Goal: Task Accomplishment & Management: Use online tool/utility

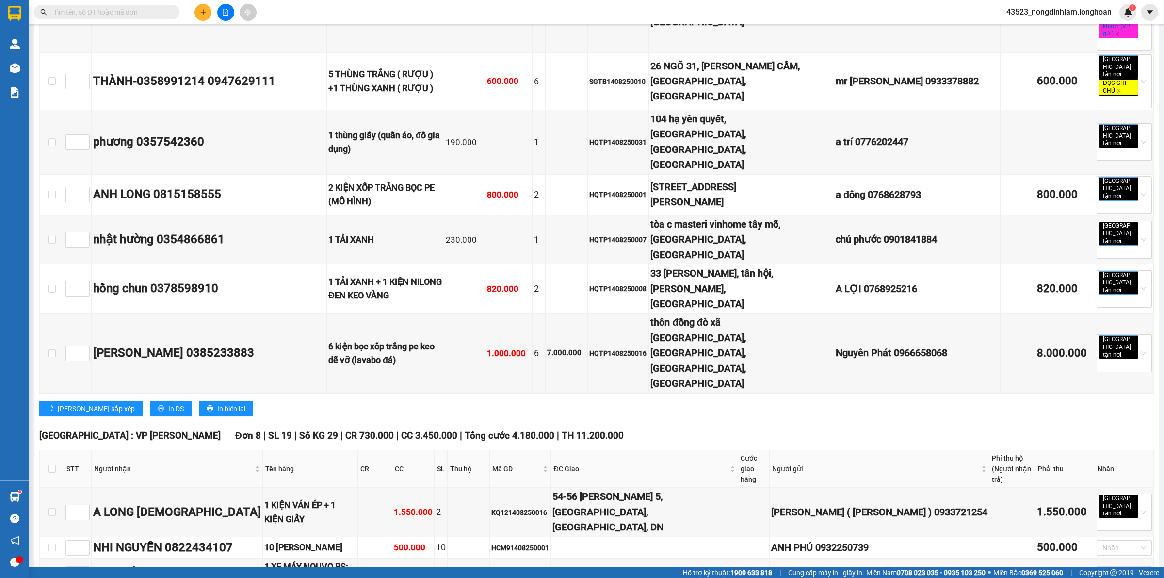
scroll to position [3814, 0]
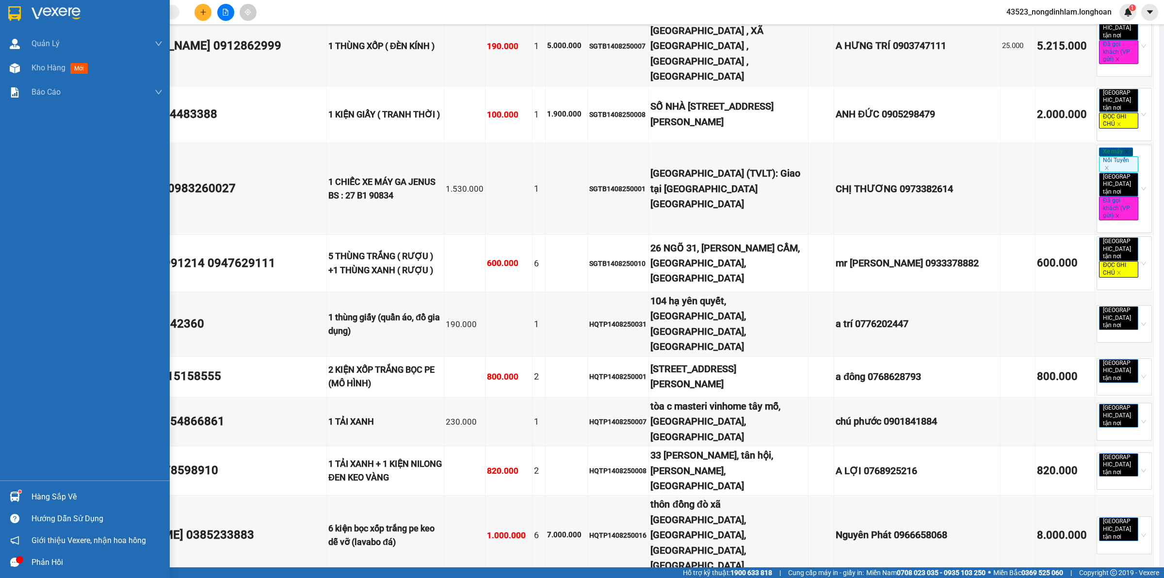
click at [33, 7] on img at bounding box center [56, 13] width 49 height 15
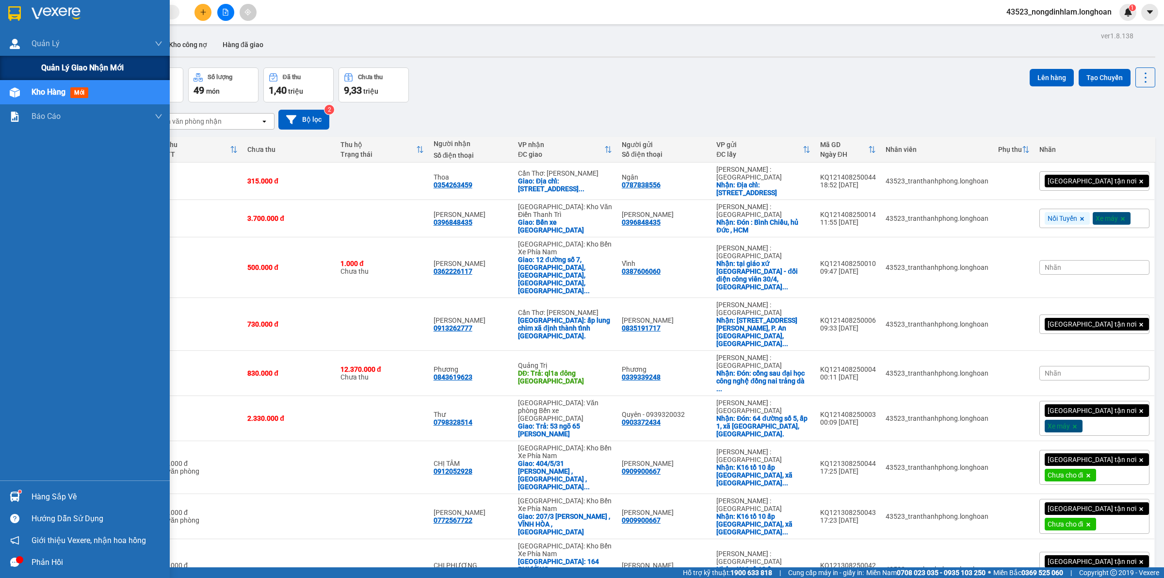
click at [49, 71] on span "Quản lý giao nhận mới" at bounding box center [82, 68] width 82 height 12
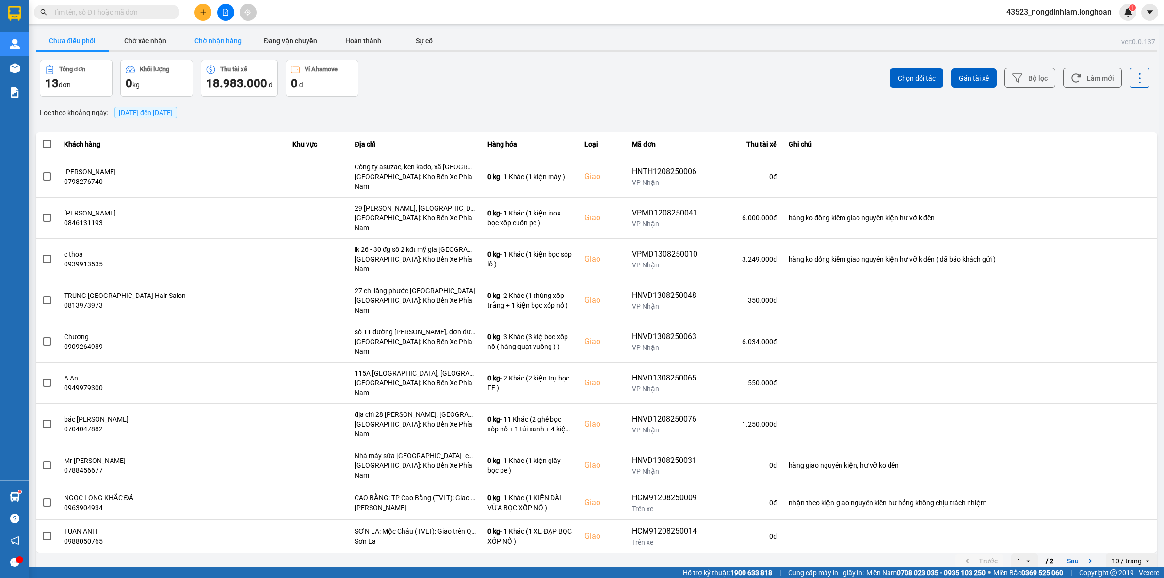
click at [229, 33] on button "Chờ nhận hàng" at bounding box center [217, 40] width 73 height 19
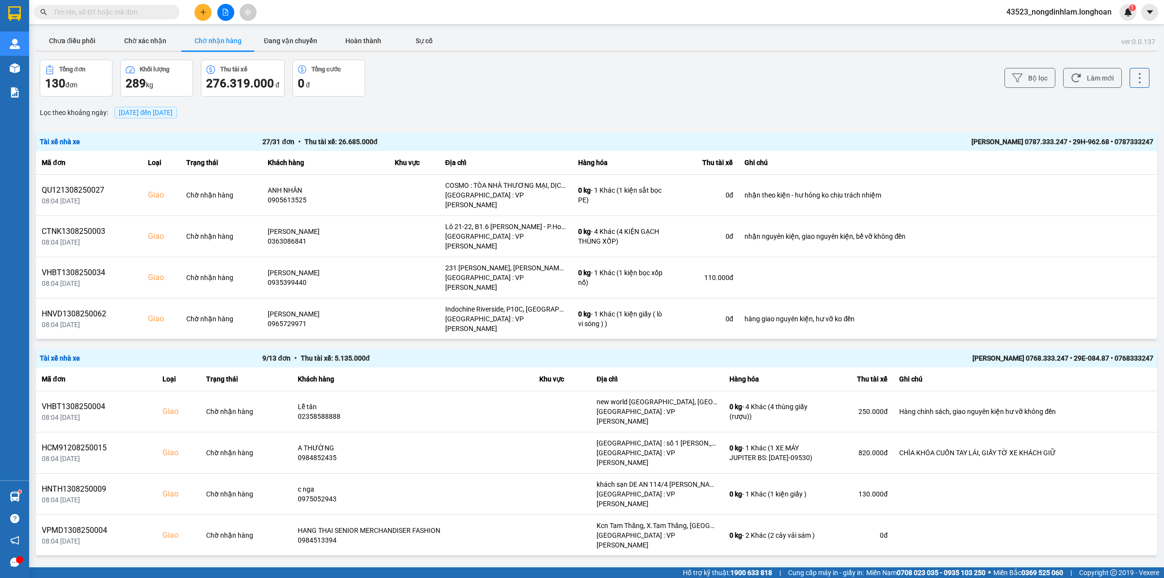
click at [1019, 65] on div "Bộ lọc Làm mới" at bounding box center [872, 78] width 555 height 37
click at [1012, 76] on icon at bounding box center [1017, 78] width 10 height 10
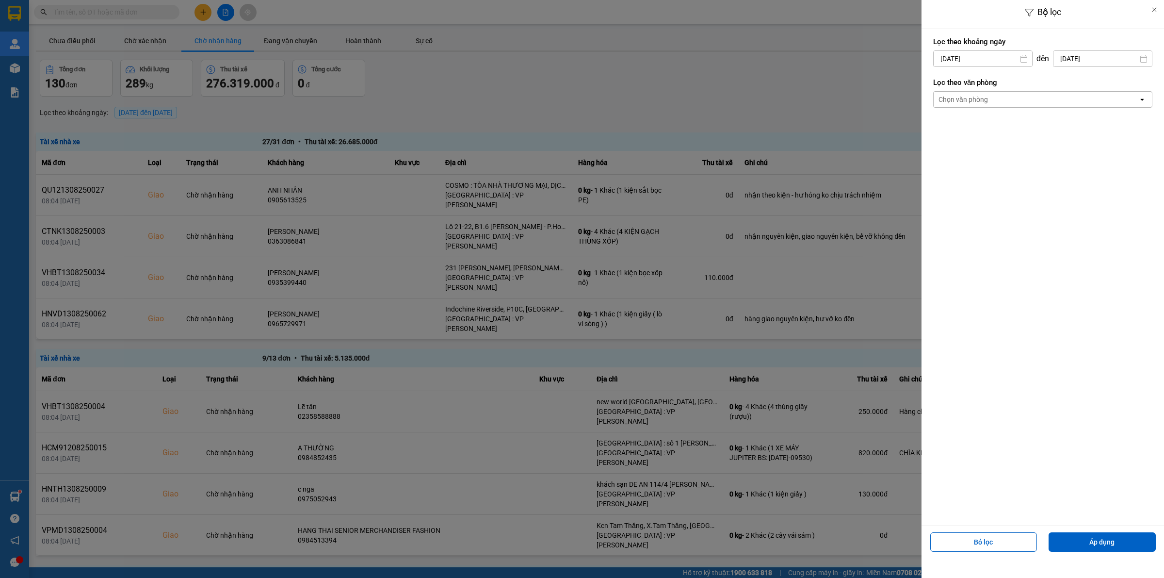
click at [988, 62] on input "[DATE]" at bounding box center [983, 59] width 98 height 16
click at [940, 79] on icon "Arrow Left" at bounding box center [938, 83] width 12 height 12
click at [961, 127] on div "1" at bounding box center [959, 130] width 14 height 12
type input "[DATE]"
click at [991, 98] on div "Chọn văn phòng" at bounding box center [1036, 100] width 205 height 16
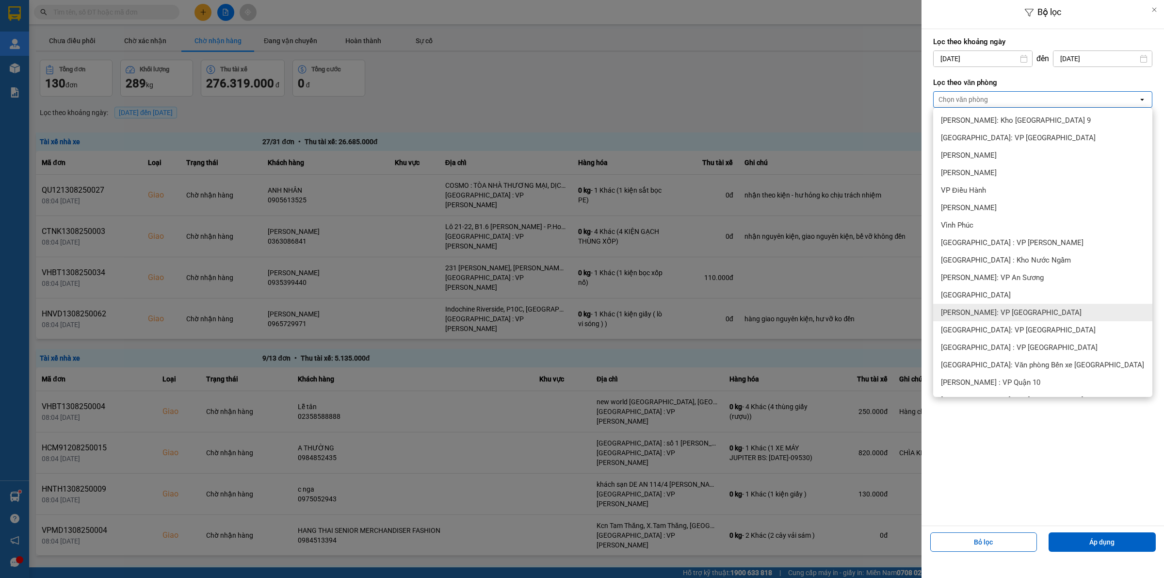
scroll to position [121, 0]
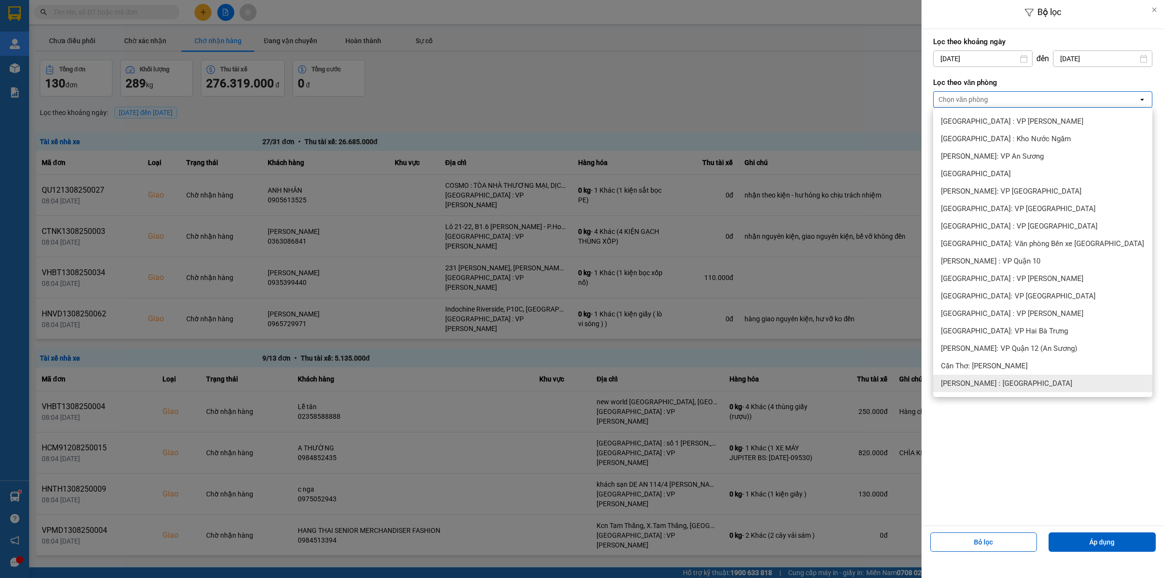
click at [1020, 376] on div "[PERSON_NAME] : [GEOGRAPHIC_DATA]" at bounding box center [1042, 383] width 219 height 17
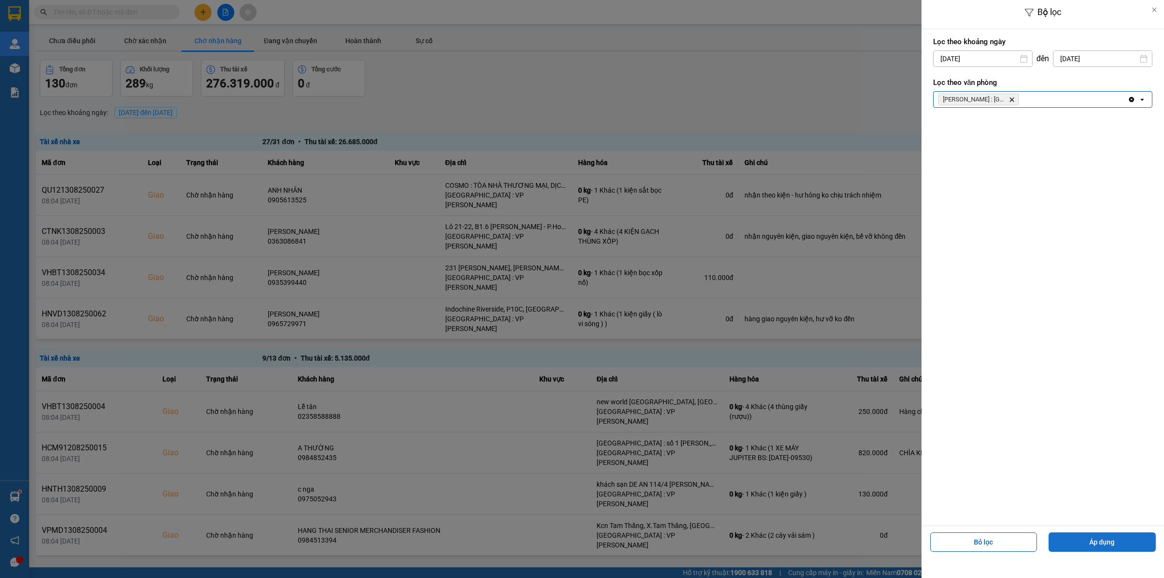
click at [1075, 539] on button "Áp dụng" at bounding box center [1102, 541] width 107 height 19
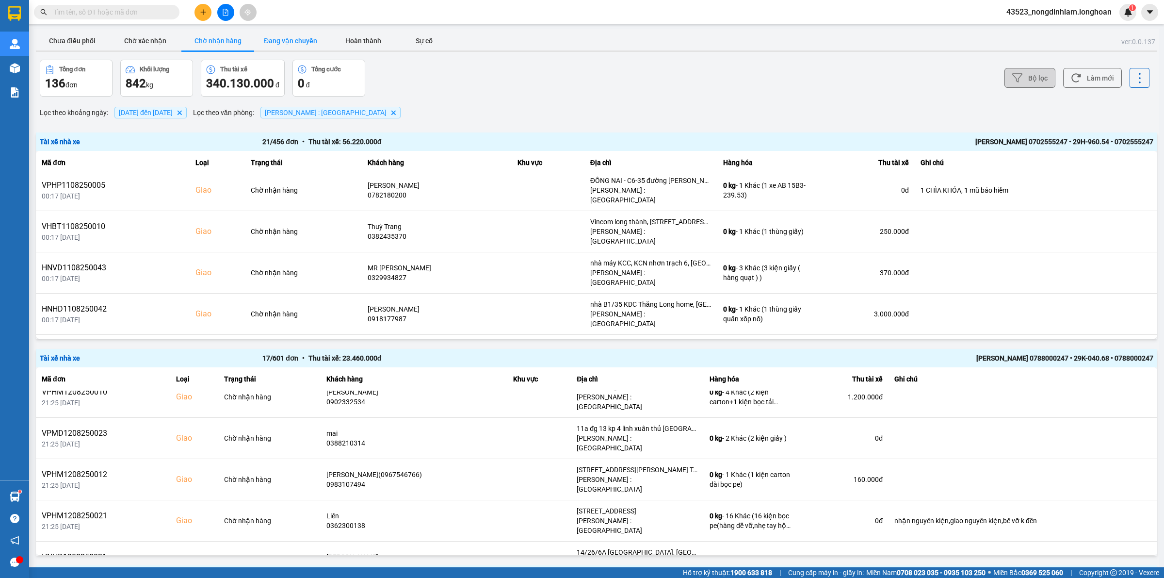
click at [277, 40] on button "Đang vận chuyển" at bounding box center [290, 40] width 73 height 19
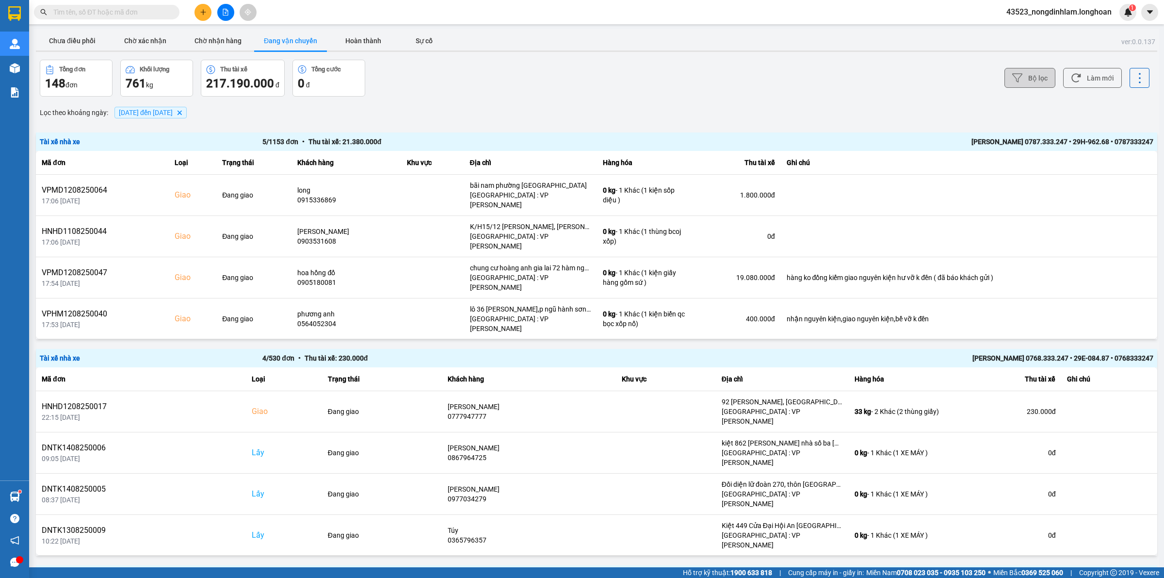
click at [1017, 69] on button "Bộ lọc" at bounding box center [1030, 78] width 51 height 20
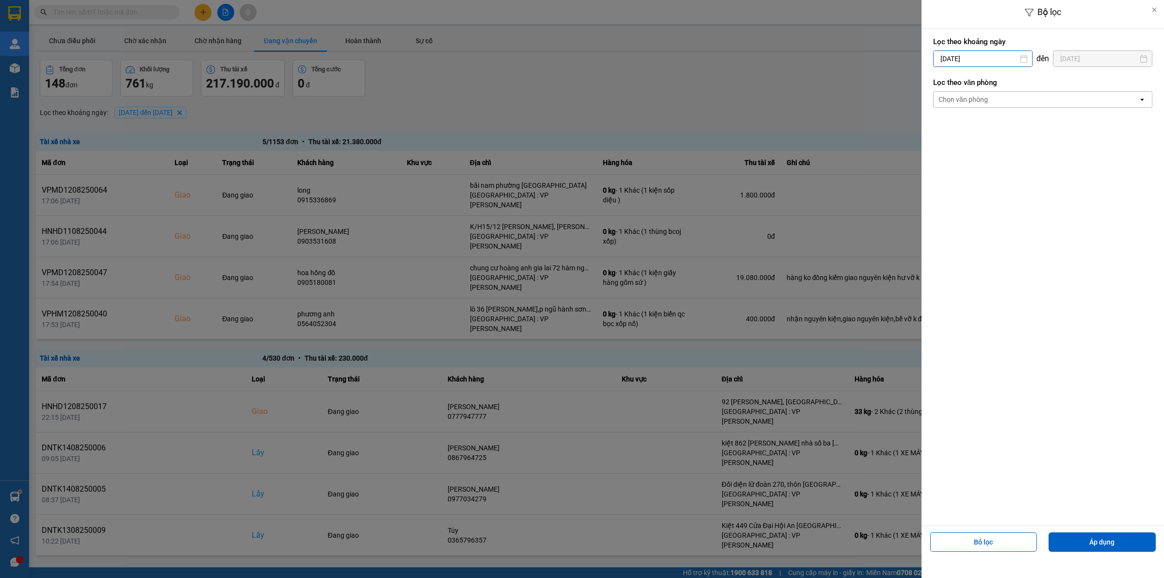
click at [976, 56] on input "[DATE]" at bounding box center [983, 59] width 98 height 16
click at [976, 52] on input "[DATE]" at bounding box center [983, 59] width 98 height 16
click at [881, 86] on div at bounding box center [582, 289] width 1164 height 578
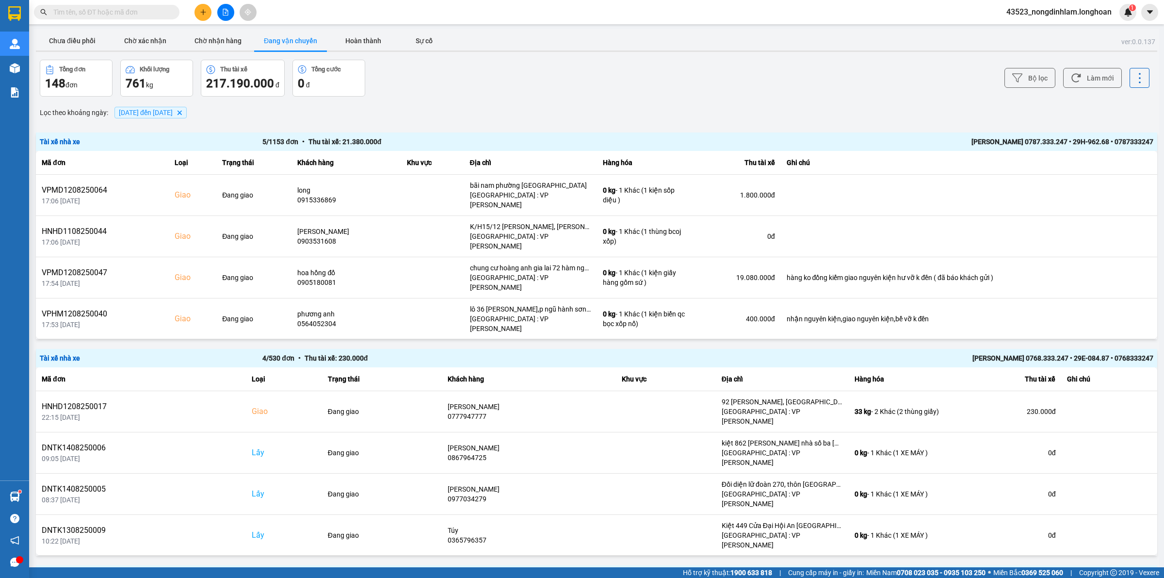
click at [1012, 81] on icon at bounding box center [1017, 78] width 10 height 10
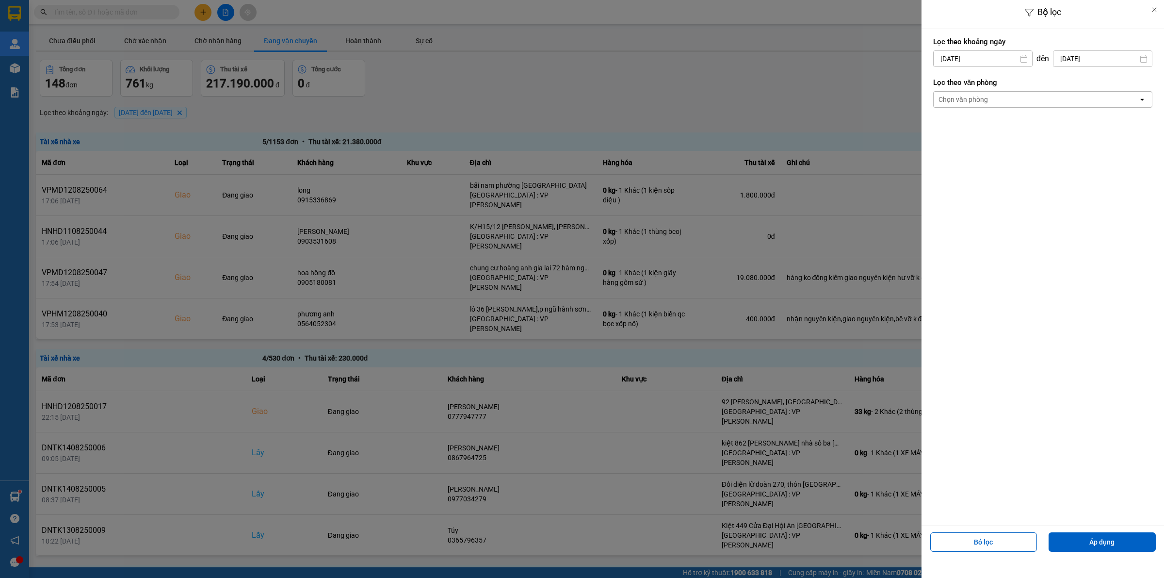
click at [995, 100] on div "Chọn văn phòng" at bounding box center [1036, 100] width 205 height 16
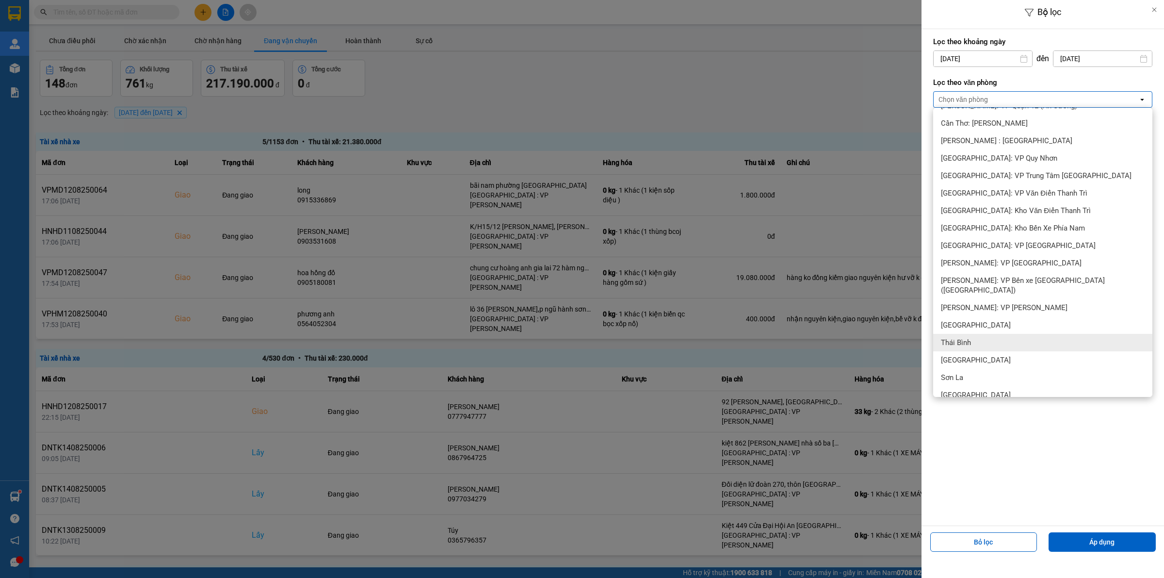
scroll to position [243, 0]
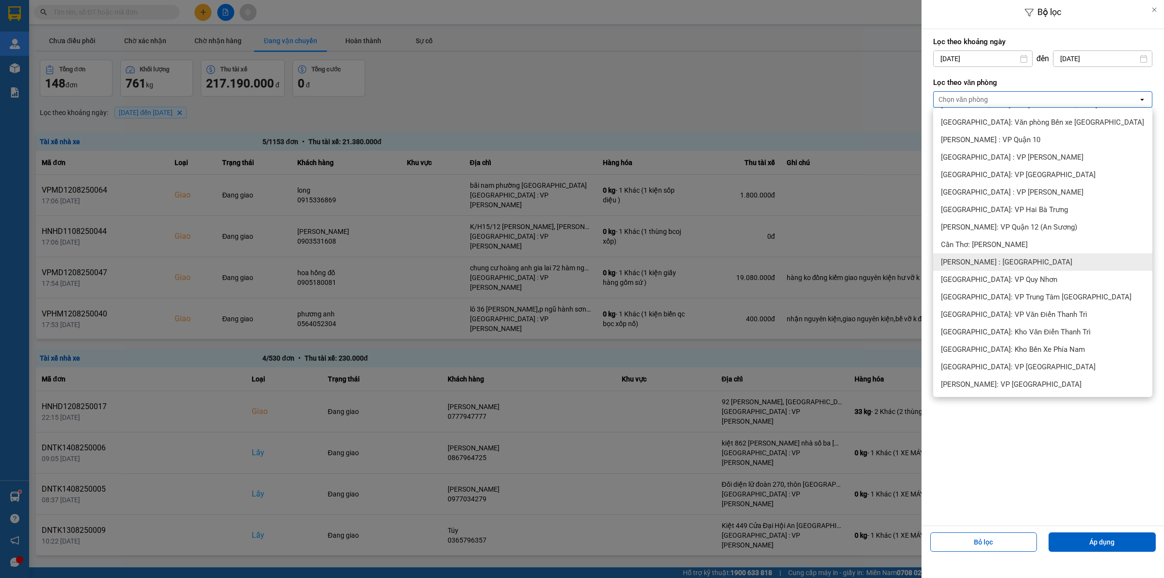
click at [1017, 264] on span "[PERSON_NAME] : [GEOGRAPHIC_DATA]" at bounding box center [1006, 262] width 131 height 10
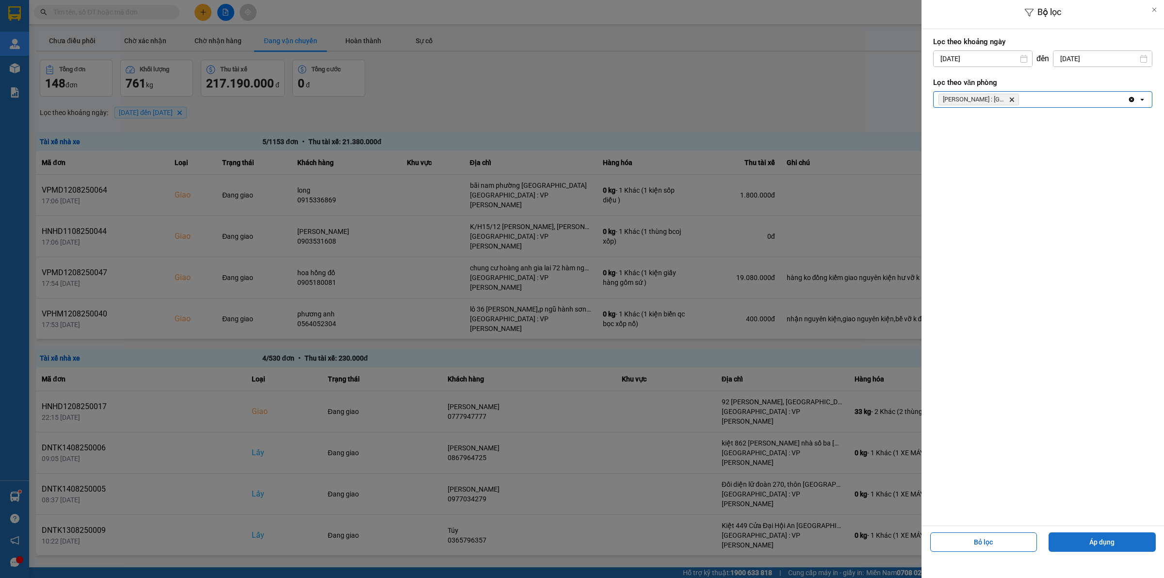
click at [1110, 535] on button "Áp dụng" at bounding box center [1102, 541] width 107 height 19
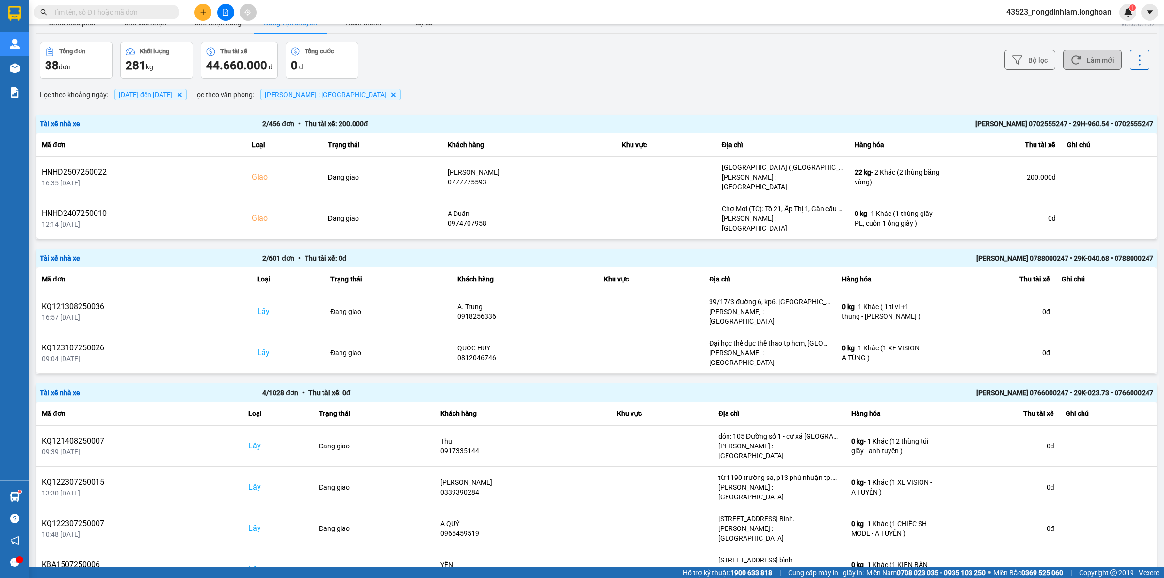
scroll to position [0, 0]
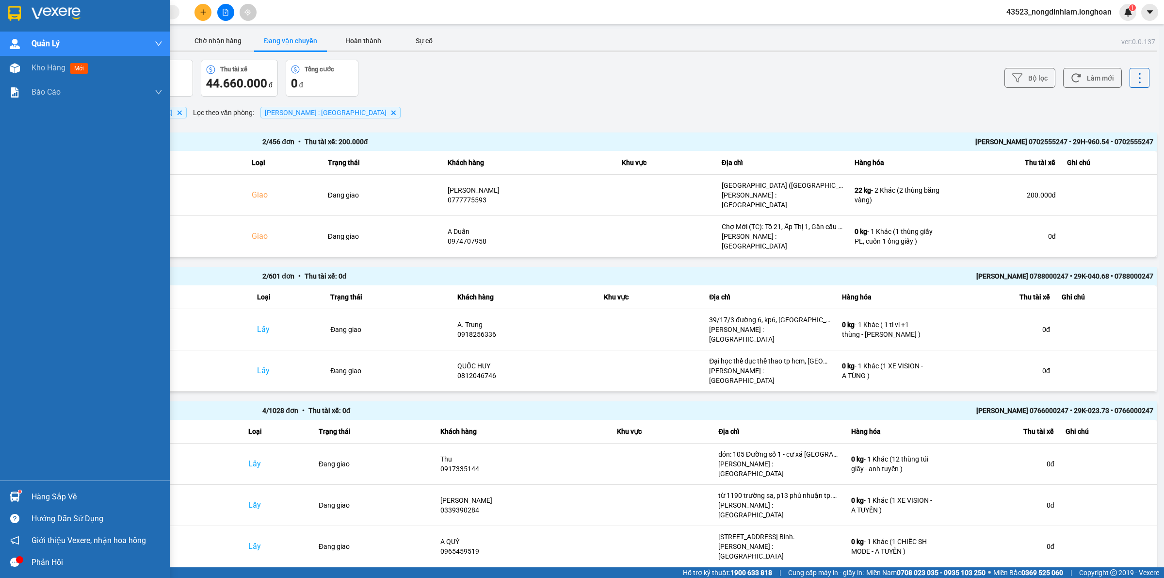
click at [0, 13] on div at bounding box center [85, 16] width 170 height 32
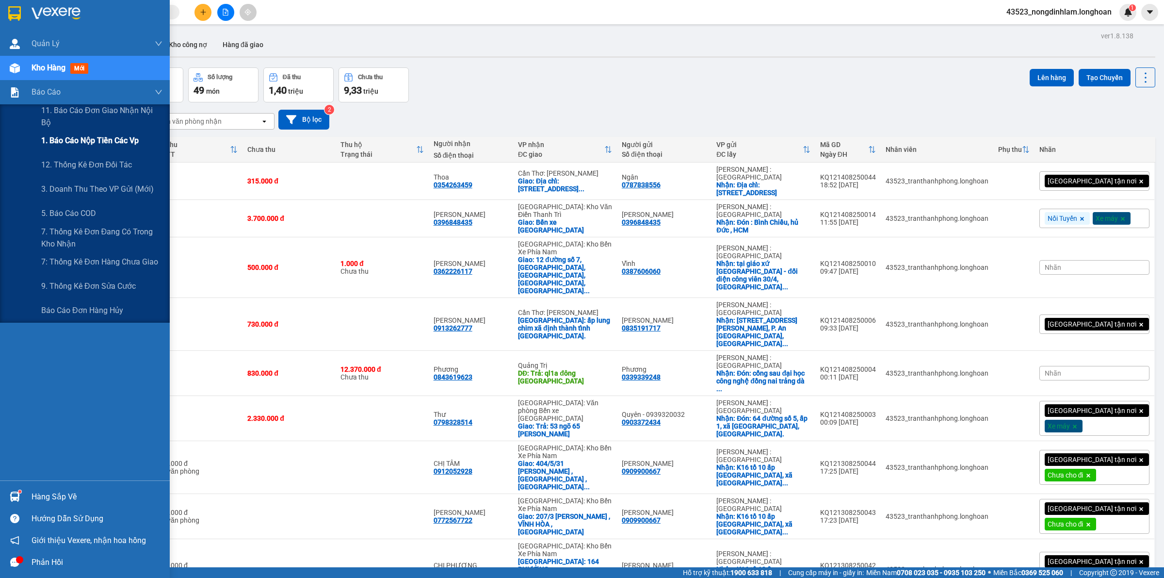
click at [114, 141] on span "1. Báo cáo nộp tiền các vp" at bounding box center [90, 140] width 98 height 12
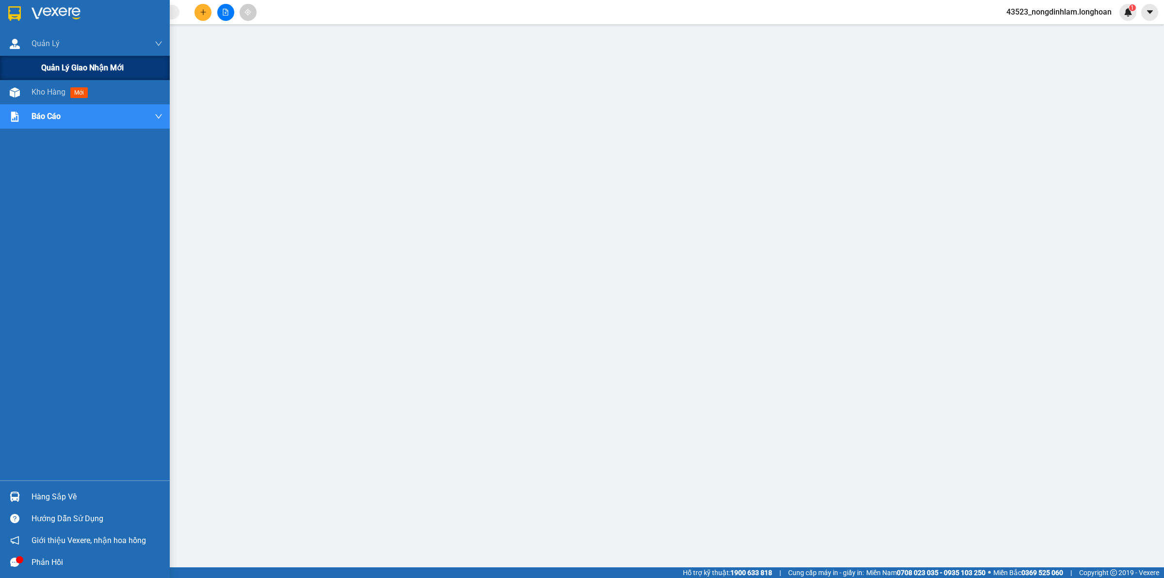
click at [21, 59] on div "Quản lý giao nhận mới" at bounding box center [85, 68] width 170 height 24
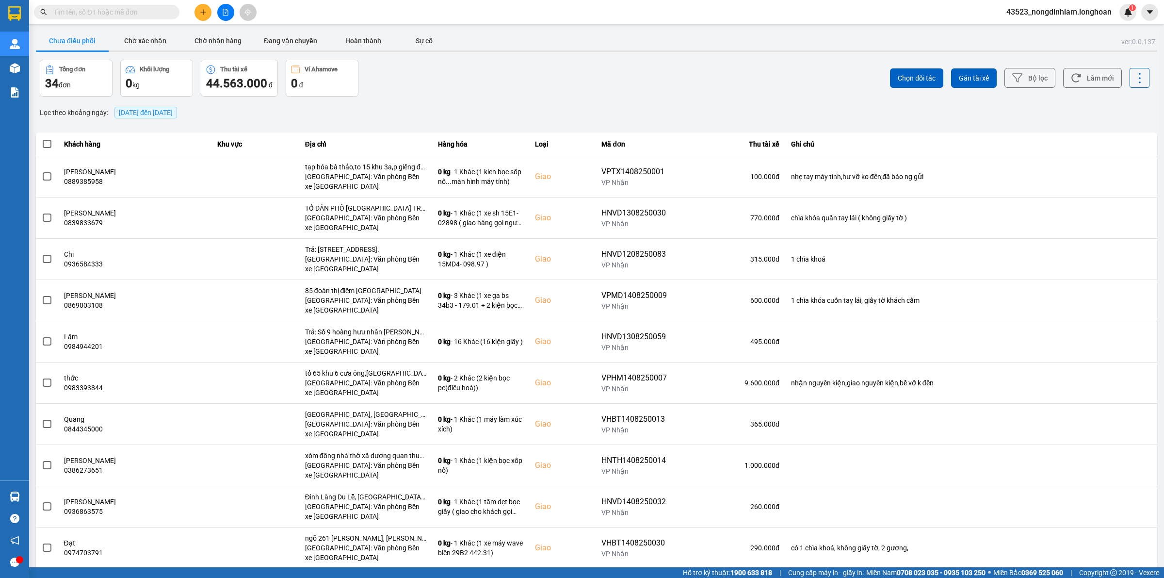
click at [64, 39] on button "Chưa điều phối" at bounding box center [72, 40] width 73 height 19
click at [1005, 73] on button "Bộ lọc" at bounding box center [1030, 78] width 51 height 20
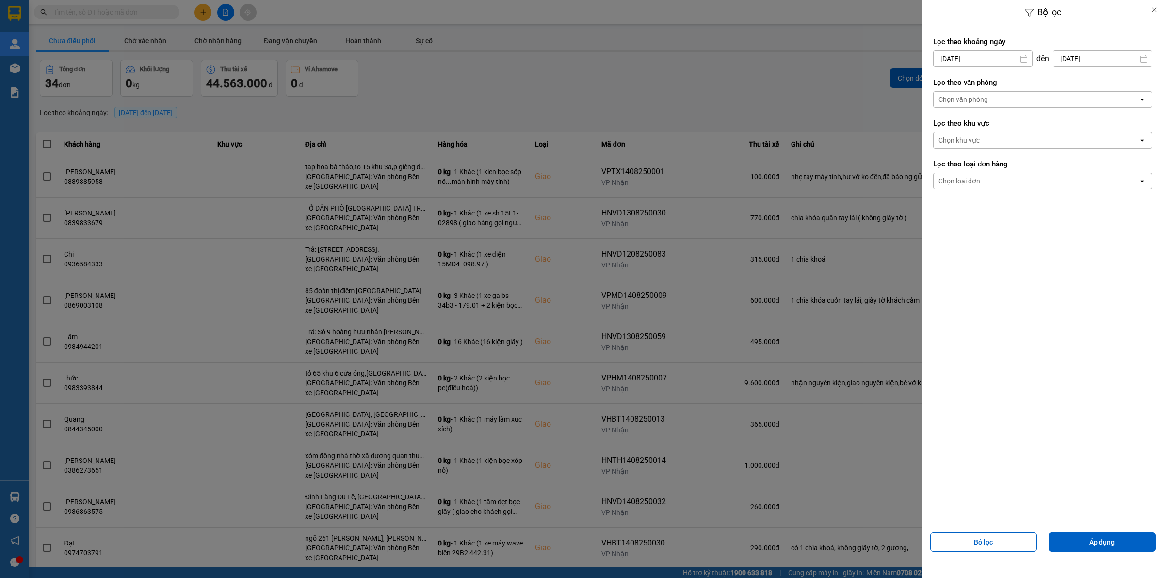
click at [965, 50] on div "[DATE]" at bounding box center [982, 58] width 99 height 16
click at [966, 62] on input "[DATE]" at bounding box center [983, 59] width 98 height 16
click at [935, 83] on icon "Arrow Left" at bounding box center [938, 83] width 12 height 12
click at [956, 129] on div "1" at bounding box center [959, 130] width 14 height 12
type input "[DATE]"
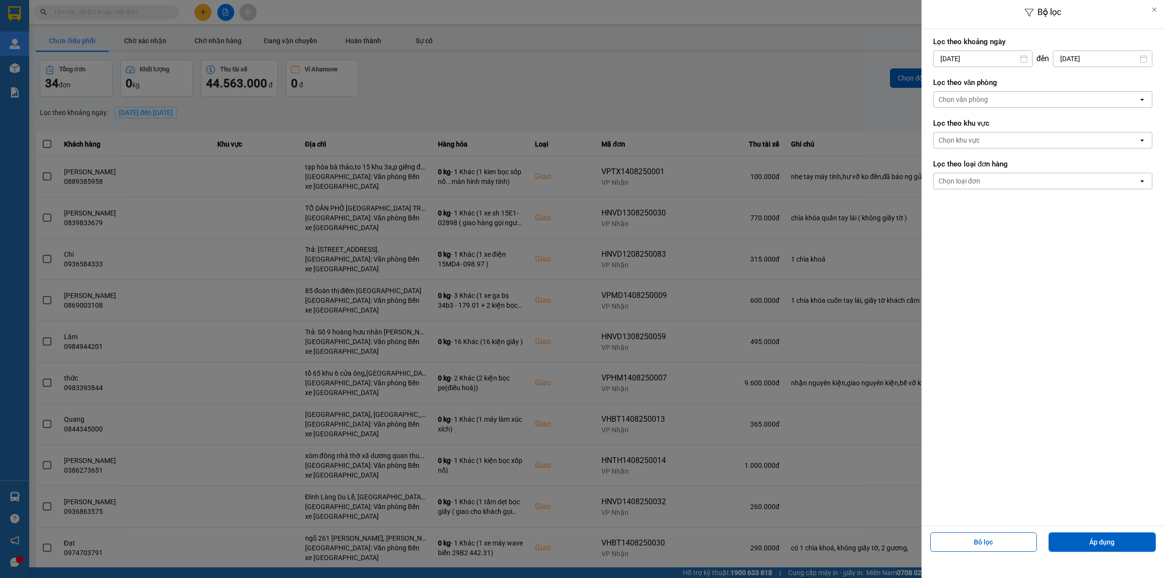
click at [989, 102] on div "Chọn văn phòng" at bounding box center [1036, 100] width 205 height 16
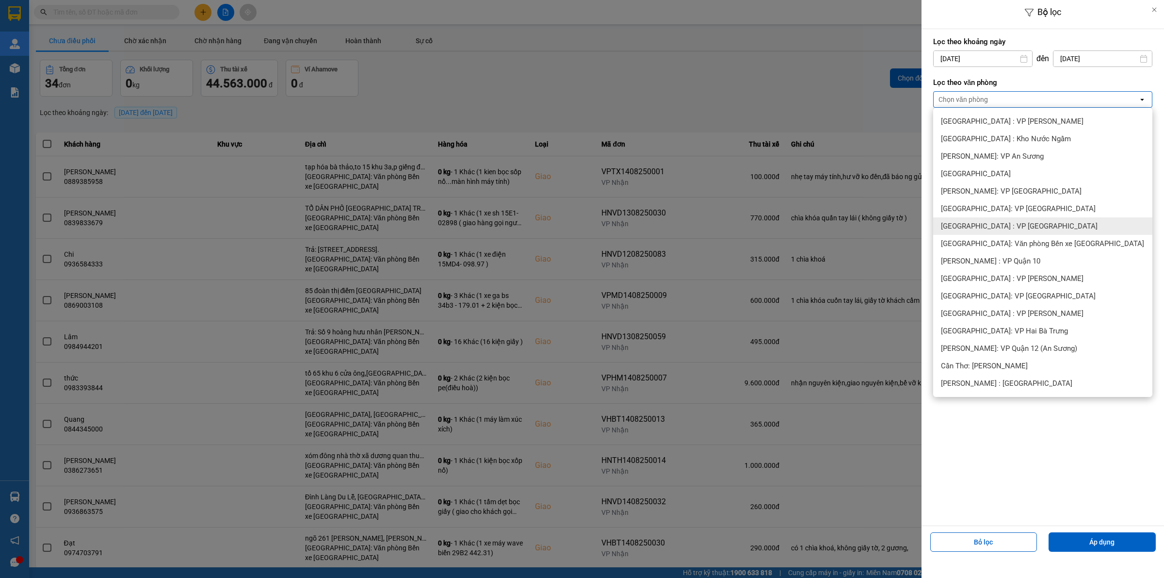
scroll to position [182, 0]
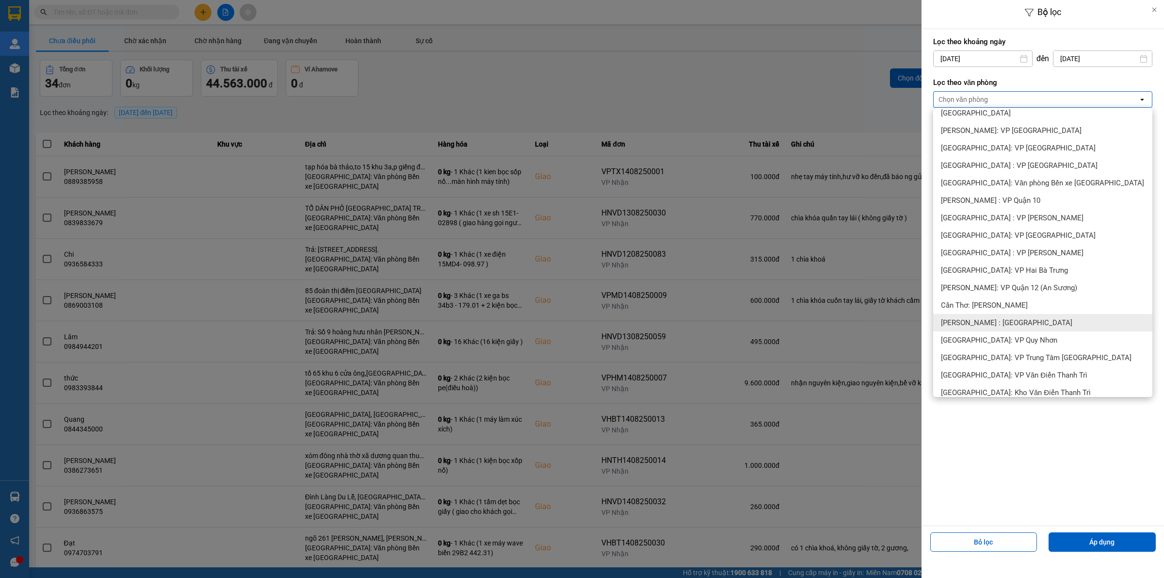
click at [1017, 321] on span "[PERSON_NAME] : [GEOGRAPHIC_DATA]" at bounding box center [1006, 323] width 131 height 10
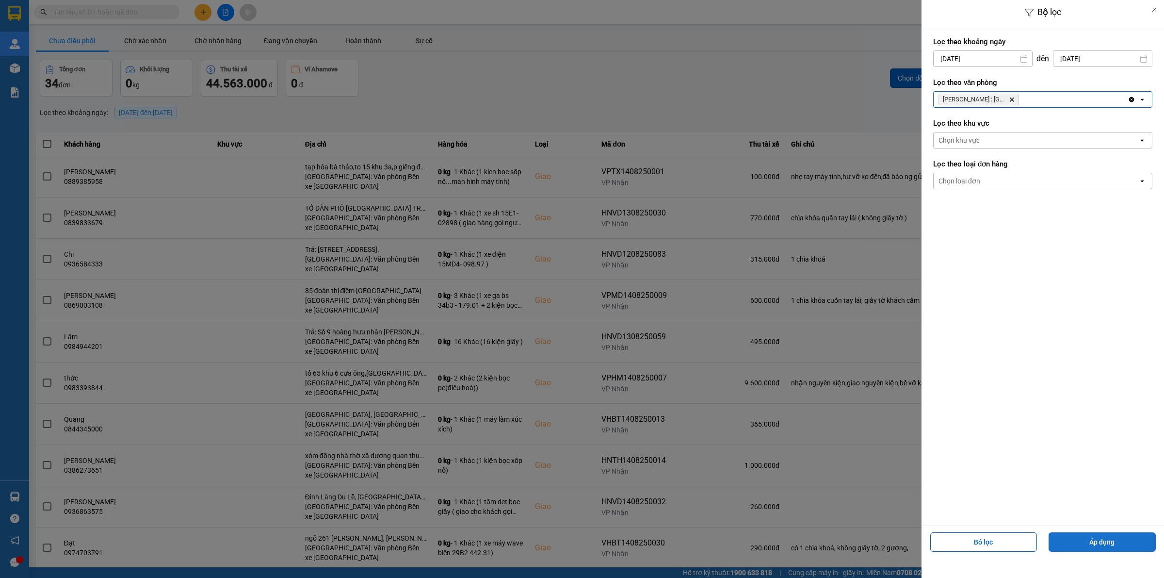
drag, startPoint x: 1090, startPoint y: 542, endPoint x: 913, endPoint y: 507, distance: 180.4
click at [1090, 541] on button "Áp dụng" at bounding box center [1102, 541] width 107 height 19
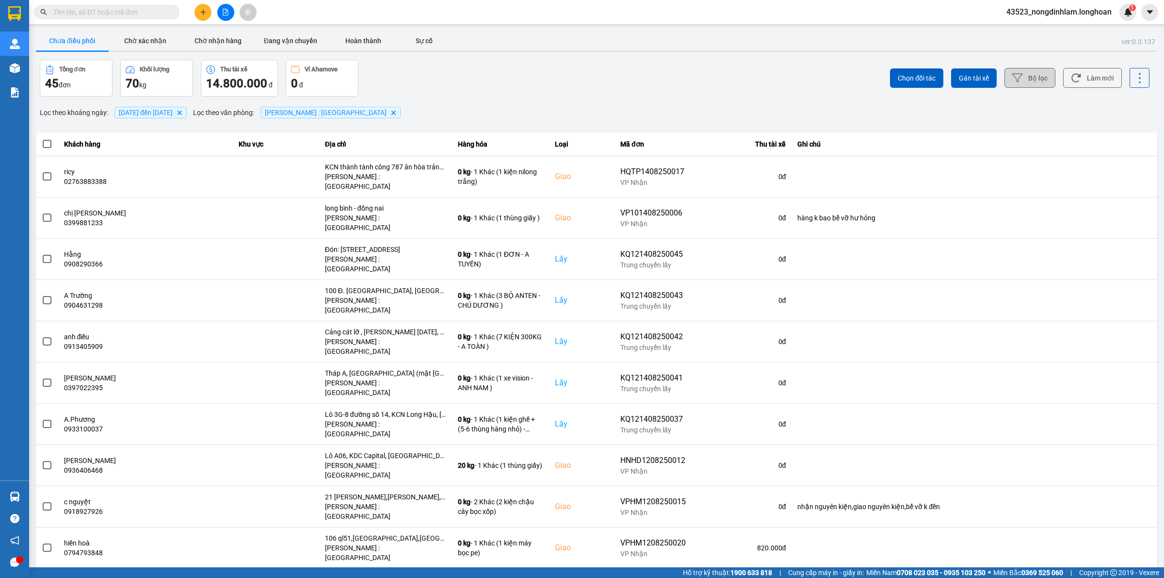
click at [1028, 74] on button "Bộ lọc" at bounding box center [1030, 78] width 51 height 20
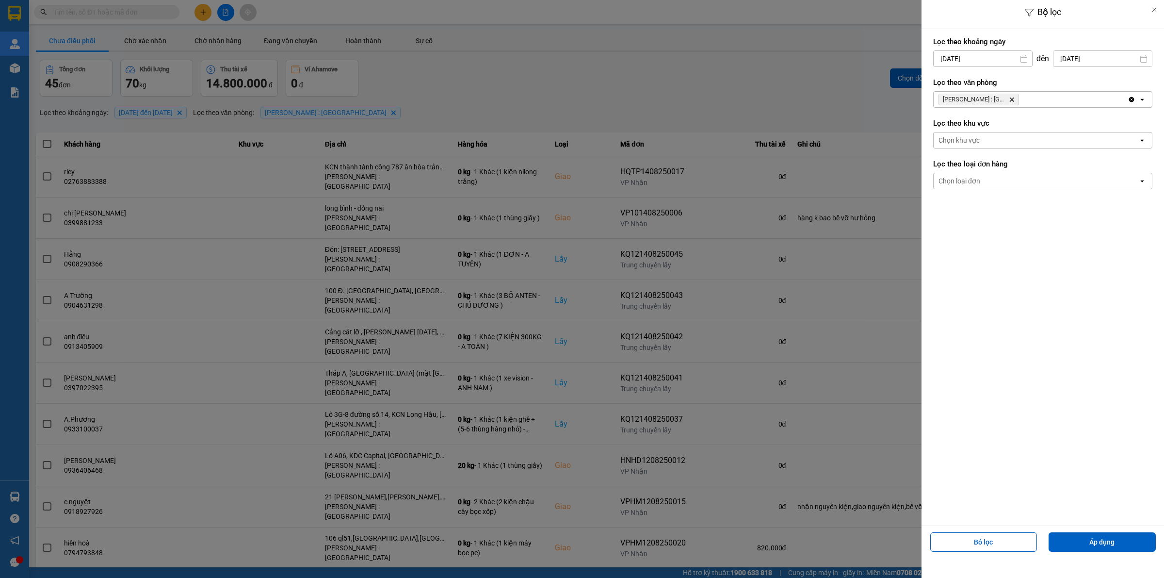
click at [1002, 180] on div "Chọn loại đơn" at bounding box center [1036, 181] width 205 height 16
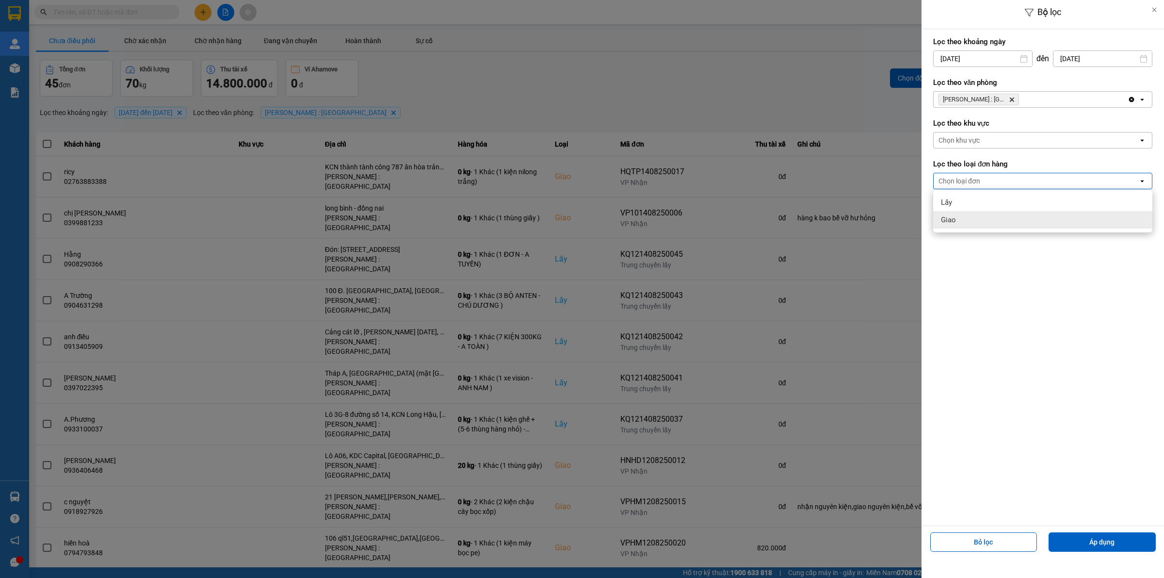
click at [991, 215] on div "Giao" at bounding box center [1042, 219] width 219 height 17
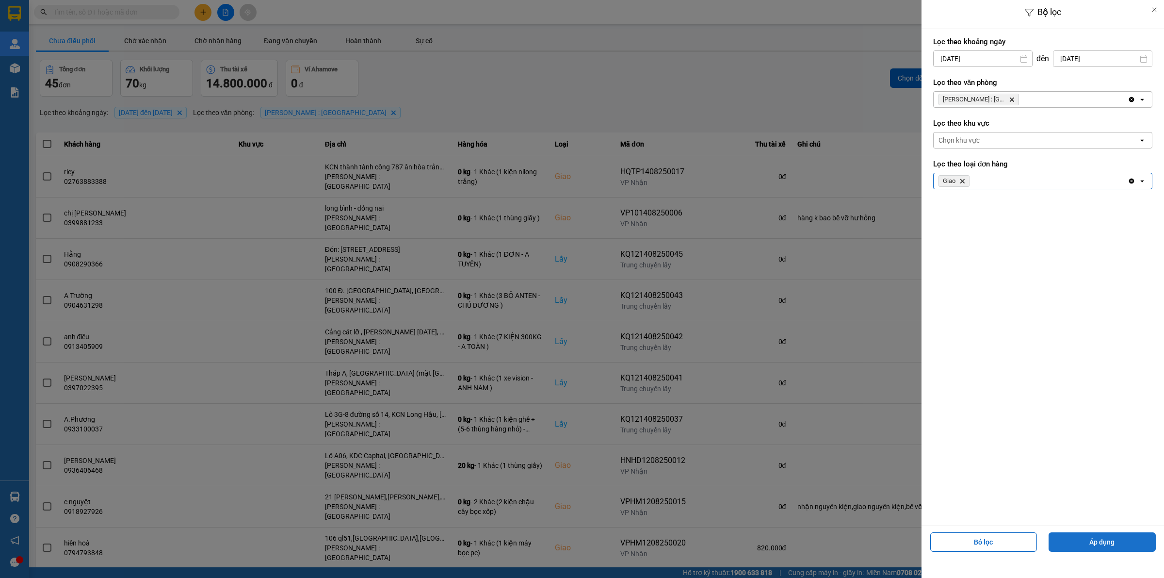
click at [1099, 541] on button "Áp dụng" at bounding box center [1102, 541] width 107 height 19
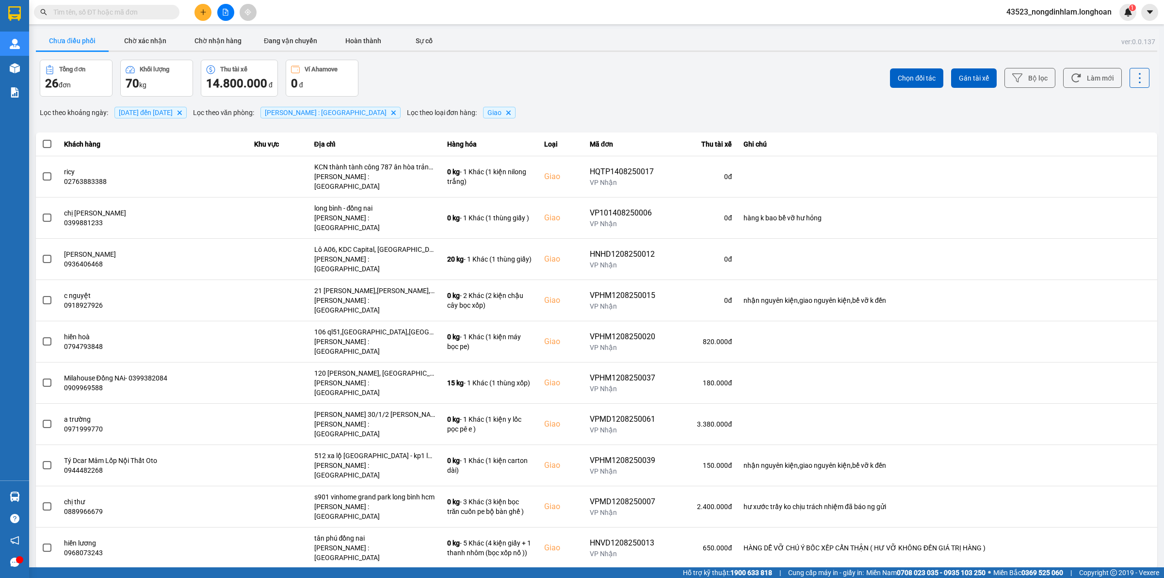
click at [1125, 569] on div "10 / trang" at bounding box center [1125, 577] width 38 height 16
click at [1126, 483] on div "100 / trang" at bounding box center [1131, 479] width 35 height 10
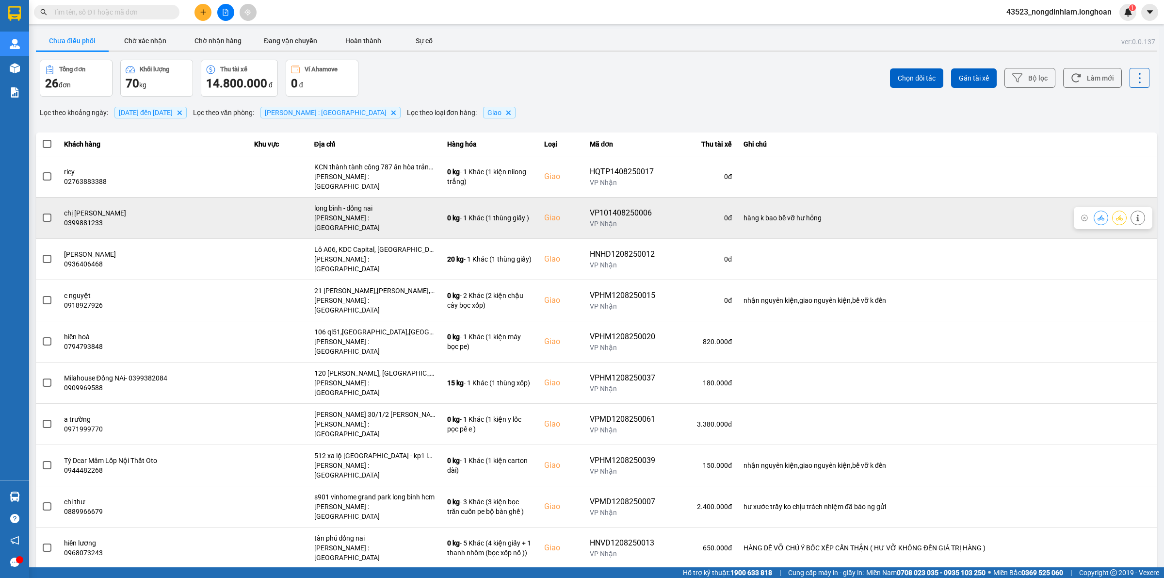
click at [42, 212] on label at bounding box center [47, 217] width 11 height 11
click at [42, 212] on input "checkbox" at bounding box center [42, 212] width 0 height 0
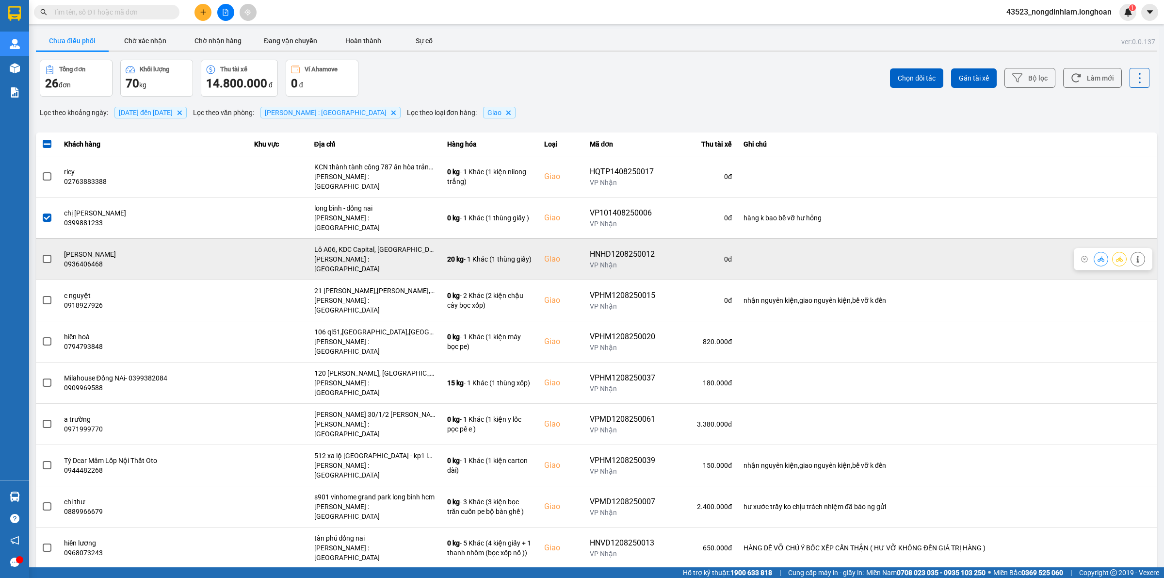
click at [47, 252] on div at bounding box center [47, 259] width 11 height 15
click at [46, 255] on span at bounding box center [47, 259] width 9 height 9
click at [42, 254] on input "checkbox" at bounding box center [42, 254] width 0 height 0
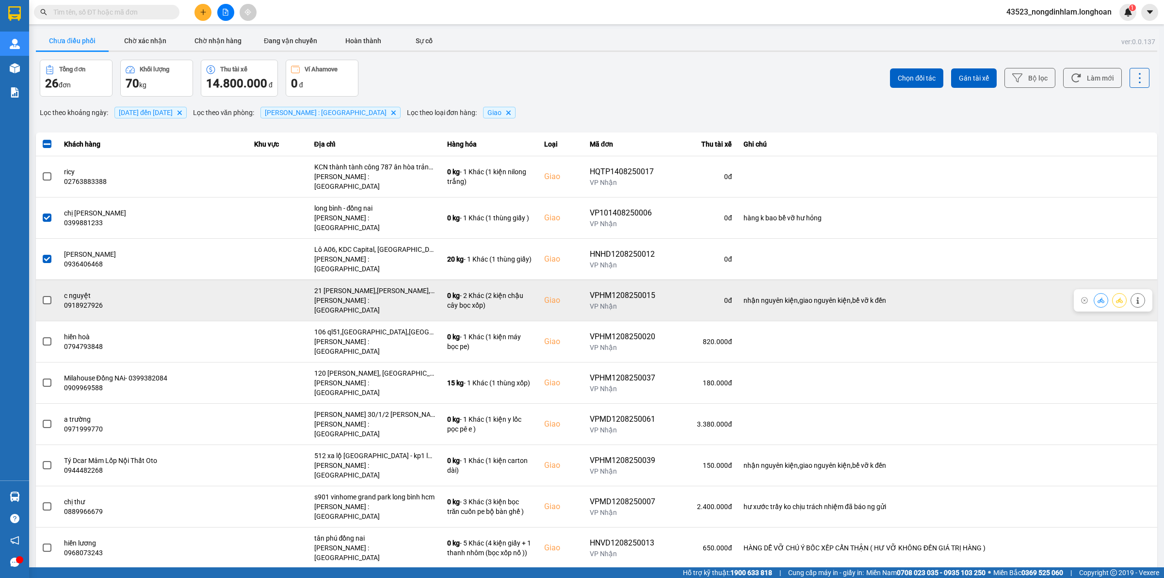
click at [47, 296] on span at bounding box center [47, 300] width 9 height 9
click at [42, 295] on input "checkbox" at bounding box center [42, 295] width 0 height 0
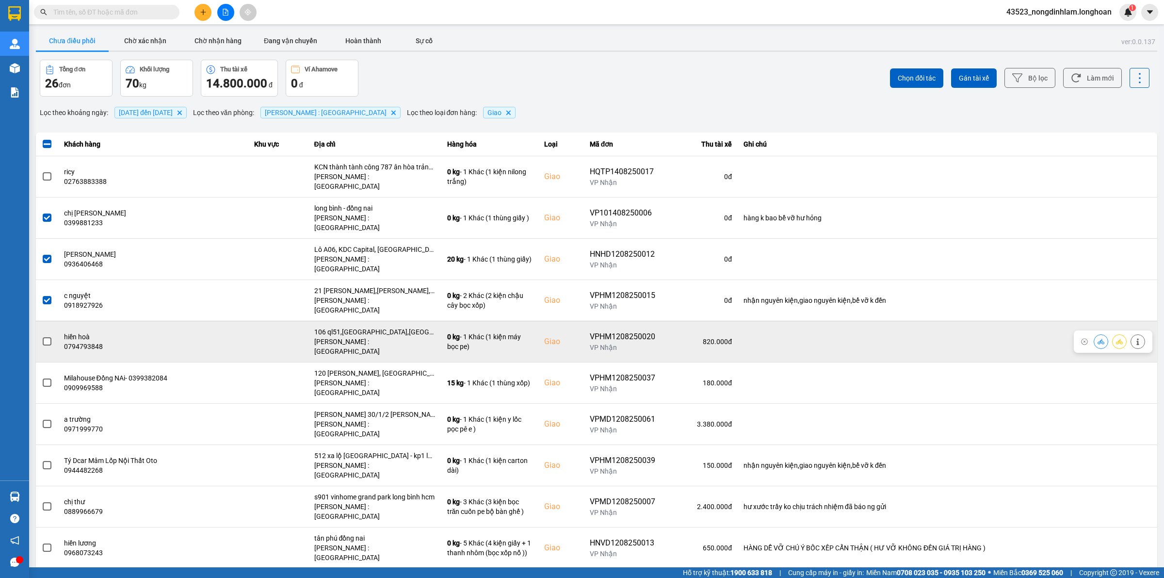
click at [48, 337] on span at bounding box center [47, 341] width 9 height 9
click at [42, 336] on input "checkbox" at bounding box center [42, 336] width 0 height 0
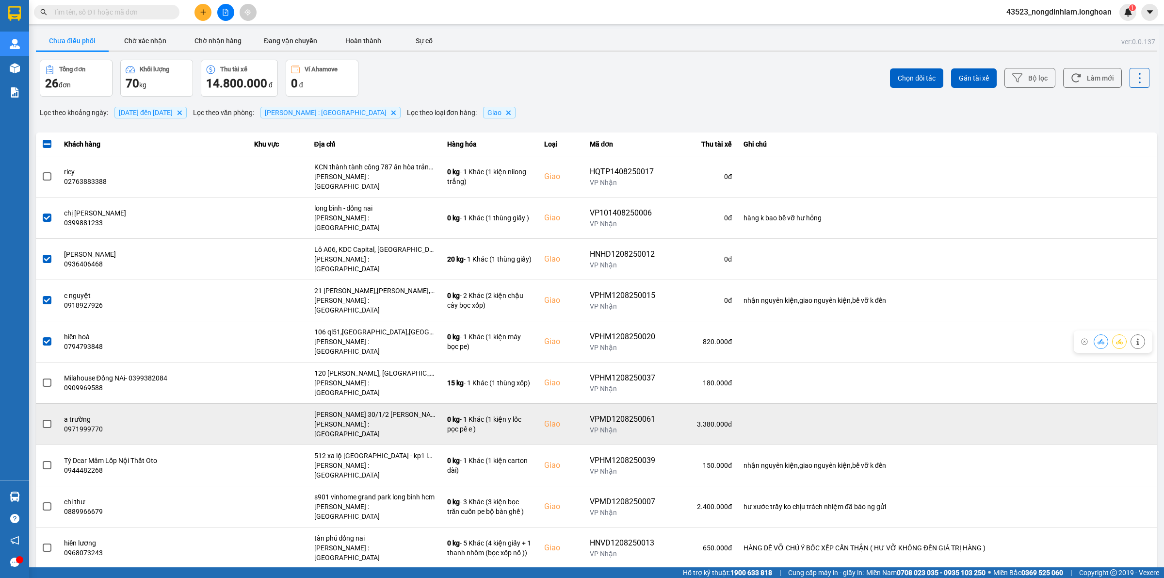
scroll to position [61, 0]
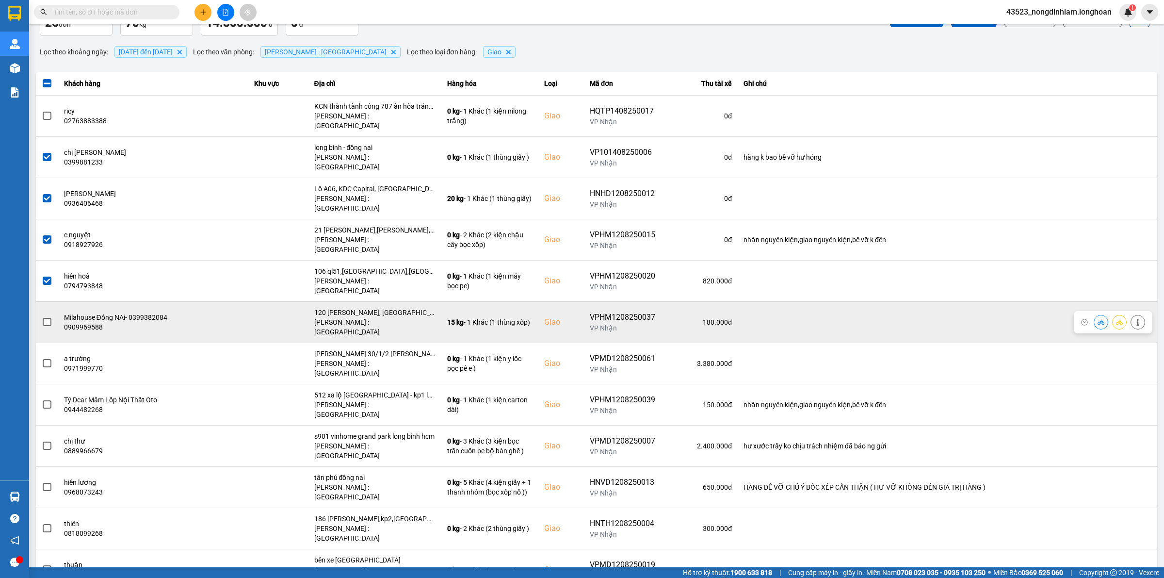
click at [47, 318] on span at bounding box center [47, 322] width 9 height 9
click at [42, 317] on input "checkbox" at bounding box center [42, 317] width 0 height 0
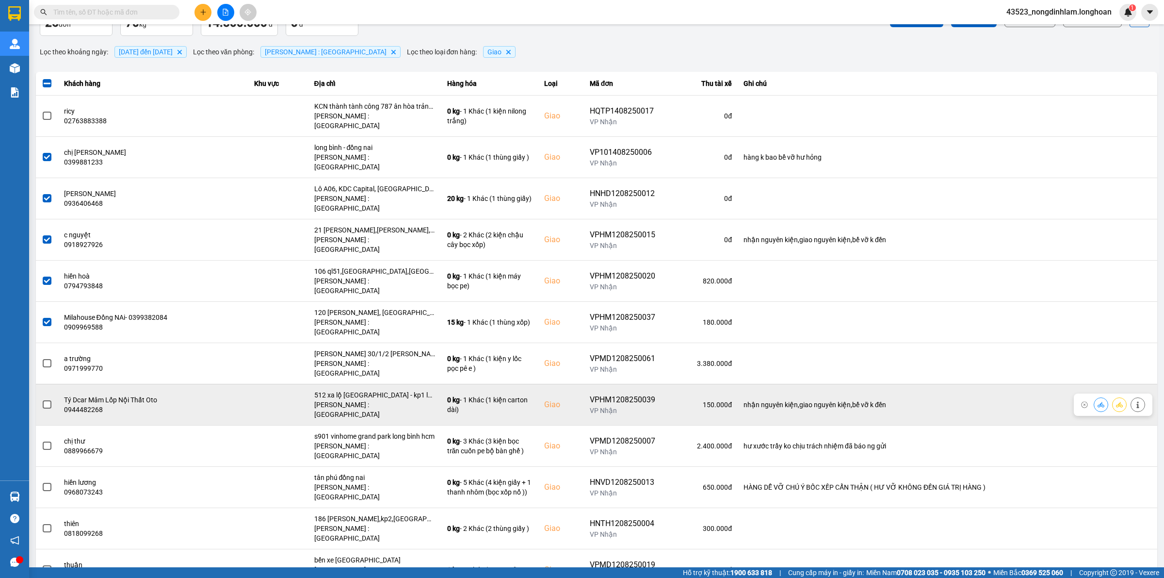
click at [45, 400] on span at bounding box center [47, 404] width 9 height 9
click at [42, 399] on input "checkbox" at bounding box center [42, 399] width 0 height 0
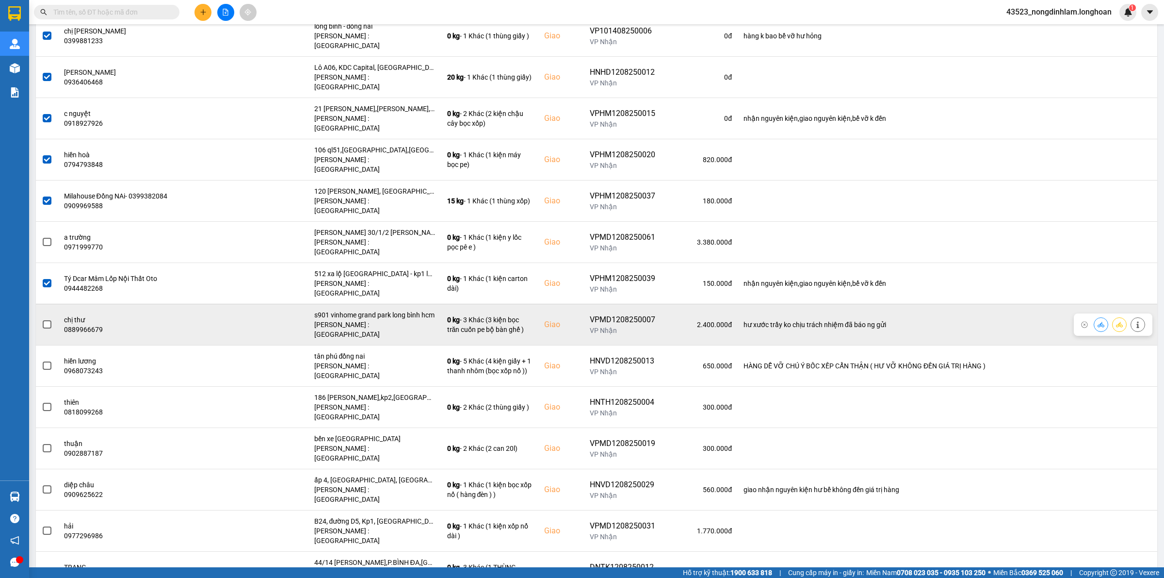
click at [49, 320] on span at bounding box center [47, 324] width 9 height 9
click at [42, 319] on input "checkbox" at bounding box center [42, 319] width 0 height 0
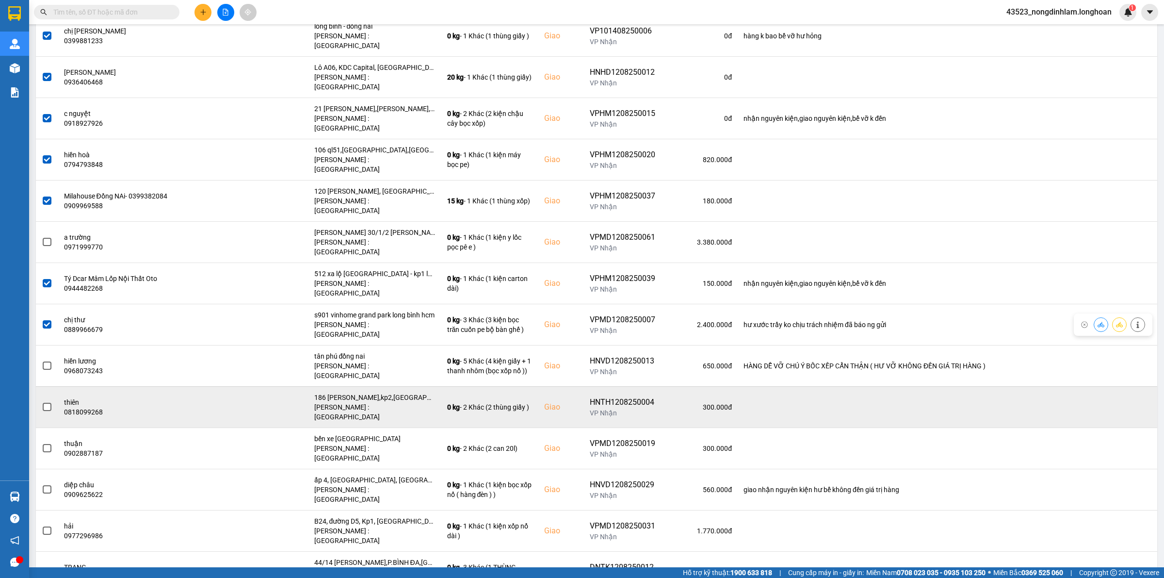
scroll to position [243, 0]
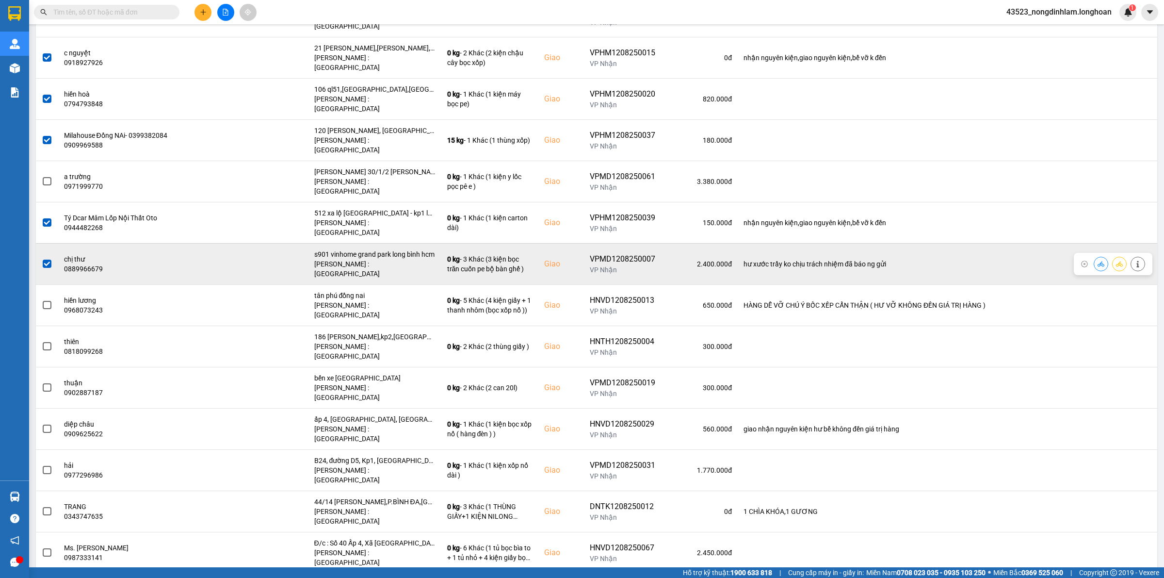
click at [47, 259] on label at bounding box center [47, 264] width 11 height 11
click at [42, 259] on input "checkbox" at bounding box center [42, 259] width 0 height 0
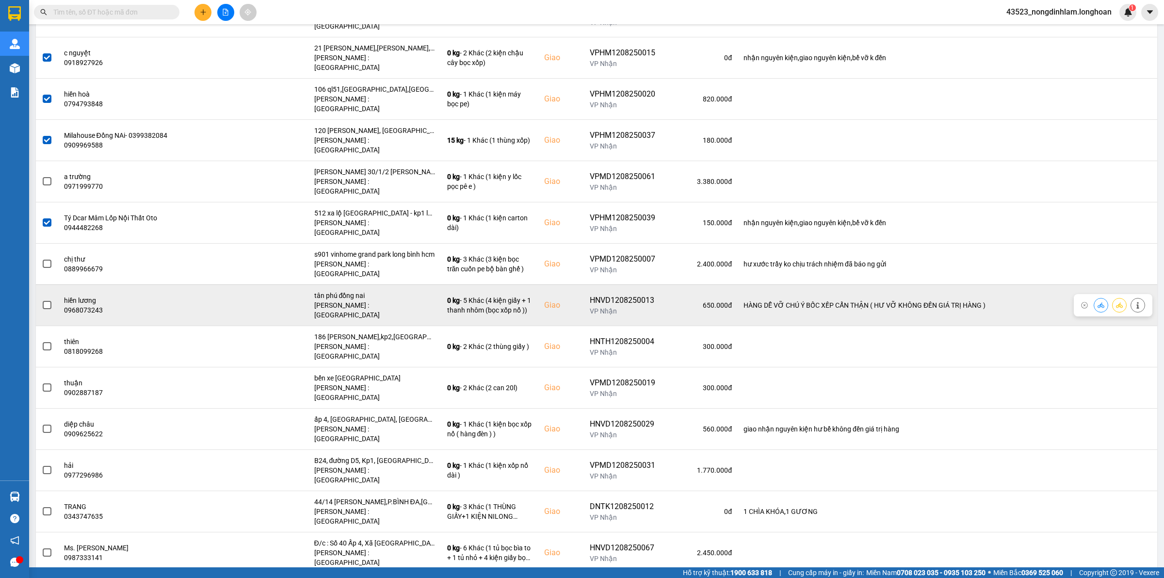
click at [49, 300] on label at bounding box center [47, 305] width 11 height 11
click at [42, 300] on input "checkbox" at bounding box center [42, 300] width 0 height 0
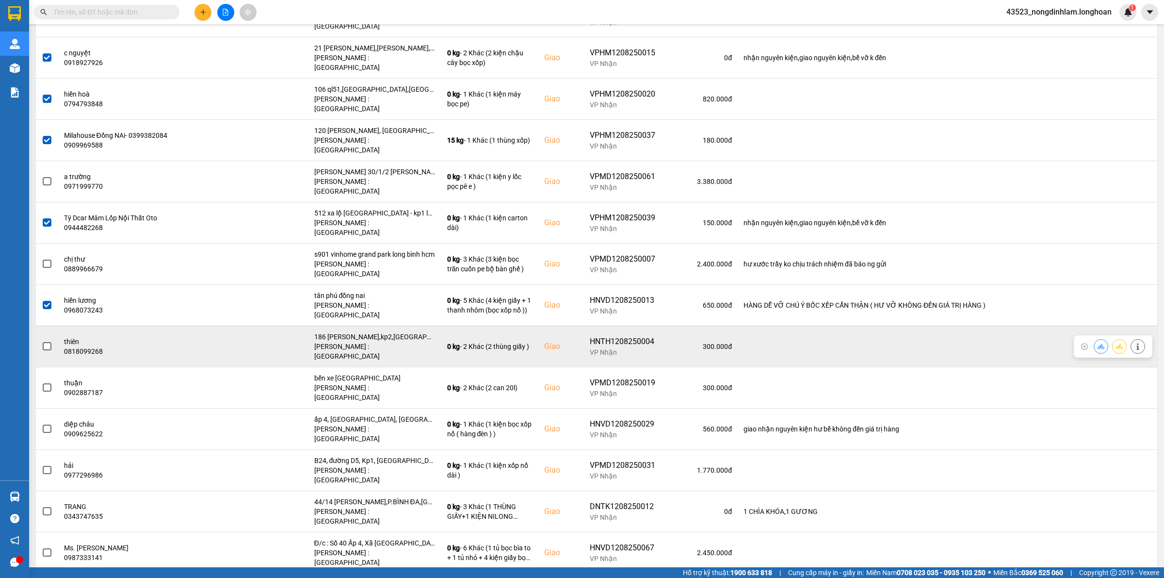
click at [47, 342] on span at bounding box center [47, 346] width 9 height 9
click at [42, 341] on input "checkbox" at bounding box center [42, 341] width 0 height 0
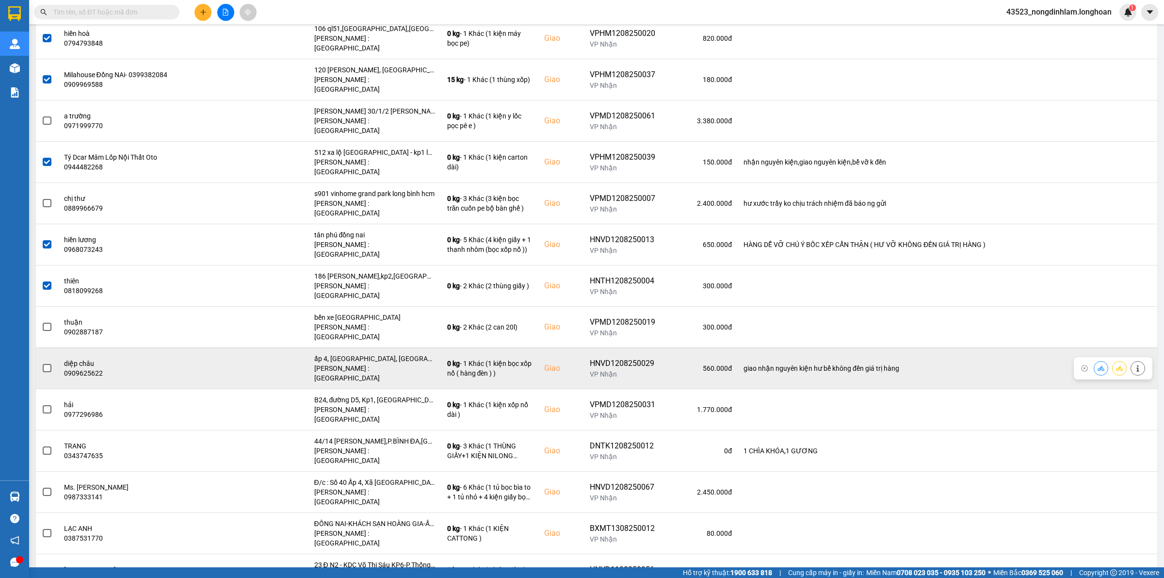
scroll to position [364, 0]
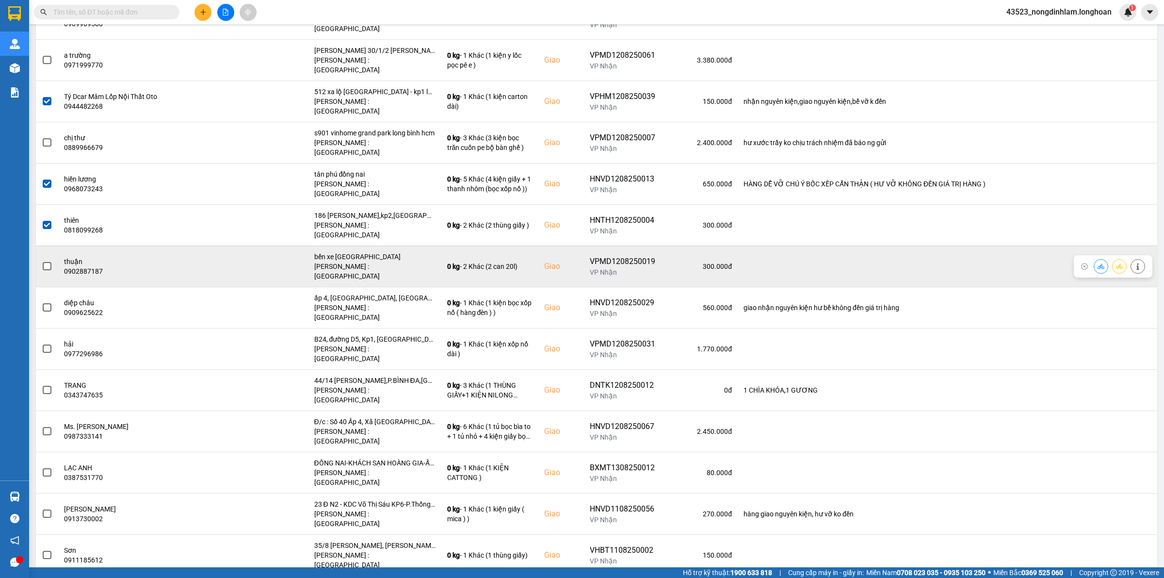
click at [49, 262] on span at bounding box center [47, 266] width 9 height 9
click at [42, 261] on input "checkbox" at bounding box center [42, 261] width 0 height 0
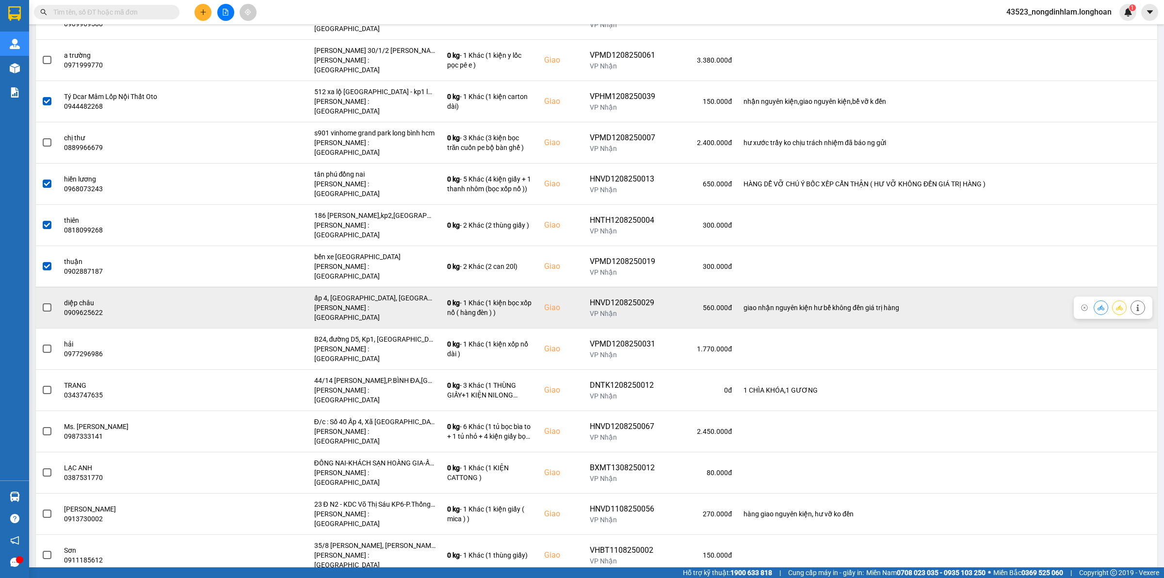
click at [50, 303] on span at bounding box center [47, 307] width 9 height 9
click at [42, 302] on input "checkbox" at bounding box center [42, 302] width 0 height 0
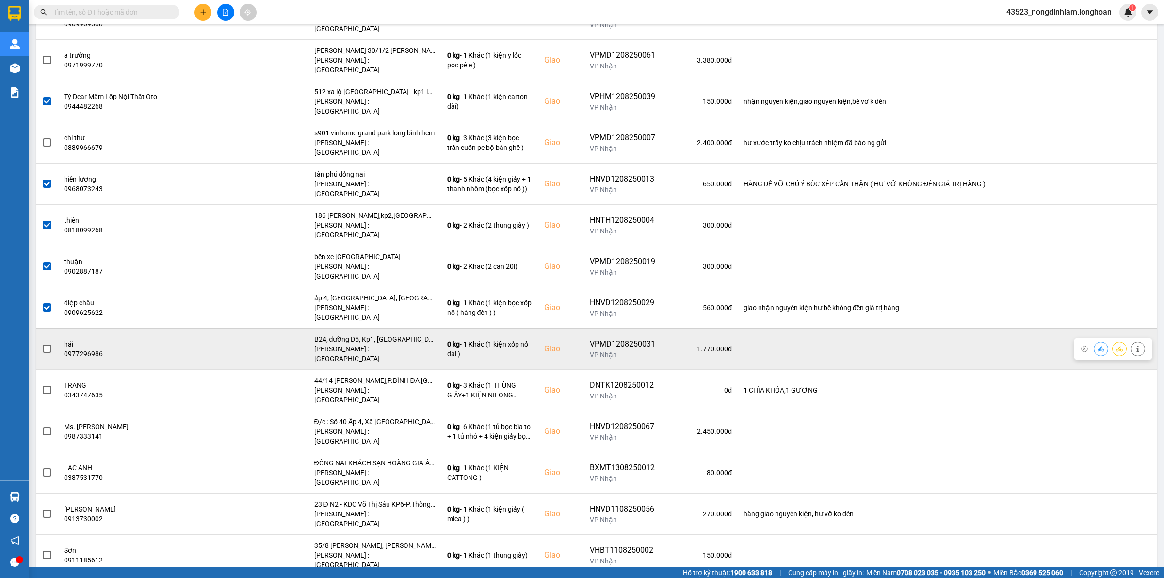
click at [45, 344] on span at bounding box center [47, 348] width 9 height 9
click at [42, 343] on input "checkbox" at bounding box center [42, 343] width 0 height 0
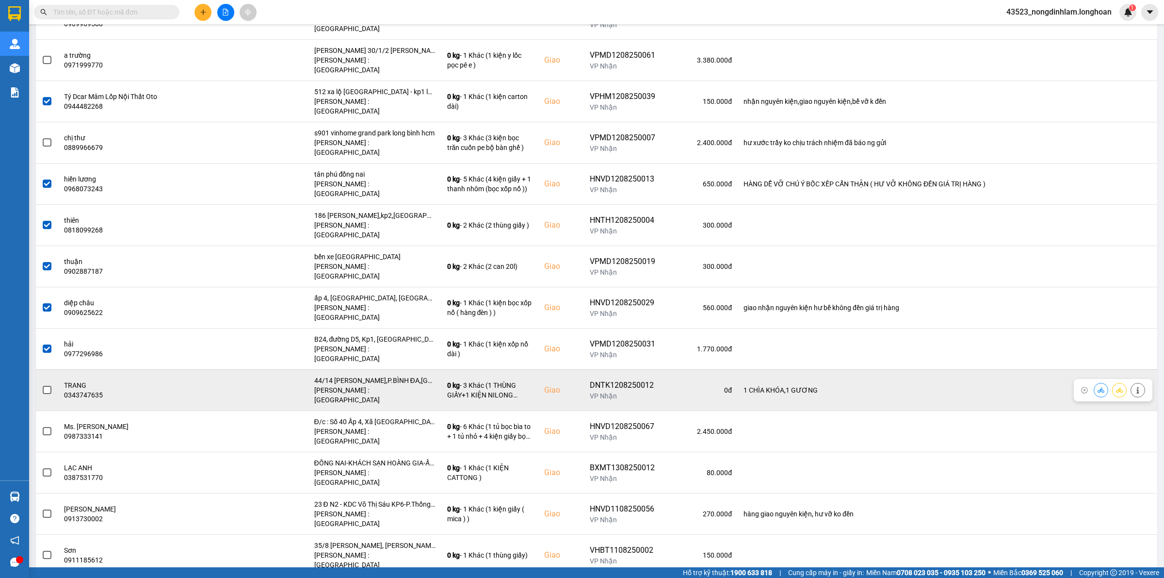
click at [49, 386] on span at bounding box center [47, 390] width 9 height 9
click at [42, 385] on input "checkbox" at bounding box center [42, 385] width 0 height 0
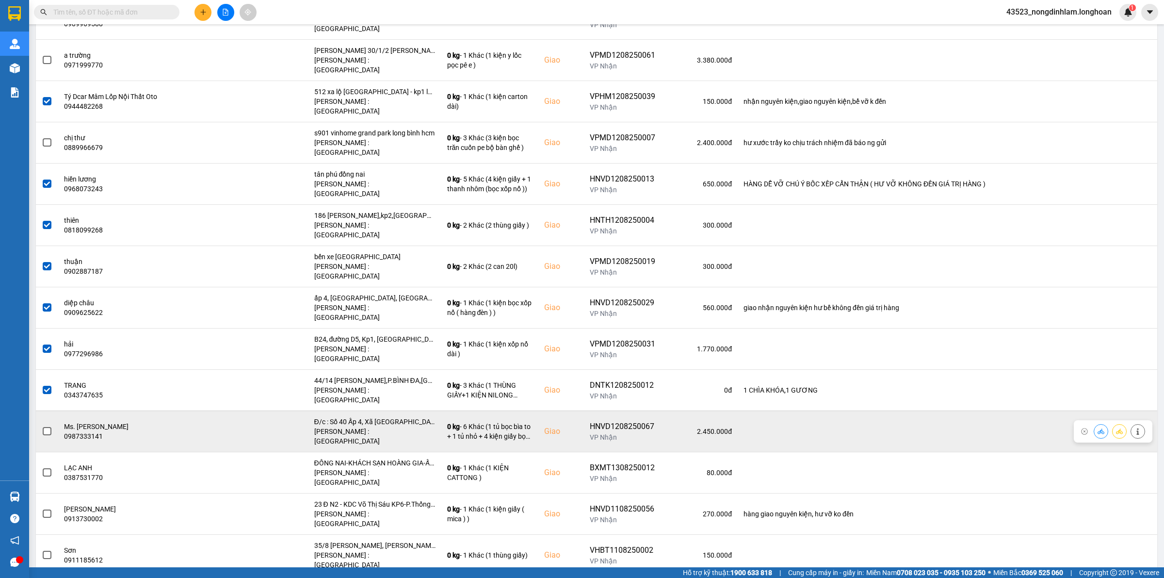
click at [44, 427] on span at bounding box center [47, 431] width 9 height 9
click at [42, 426] on input "checkbox" at bounding box center [42, 426] width 0 height 0
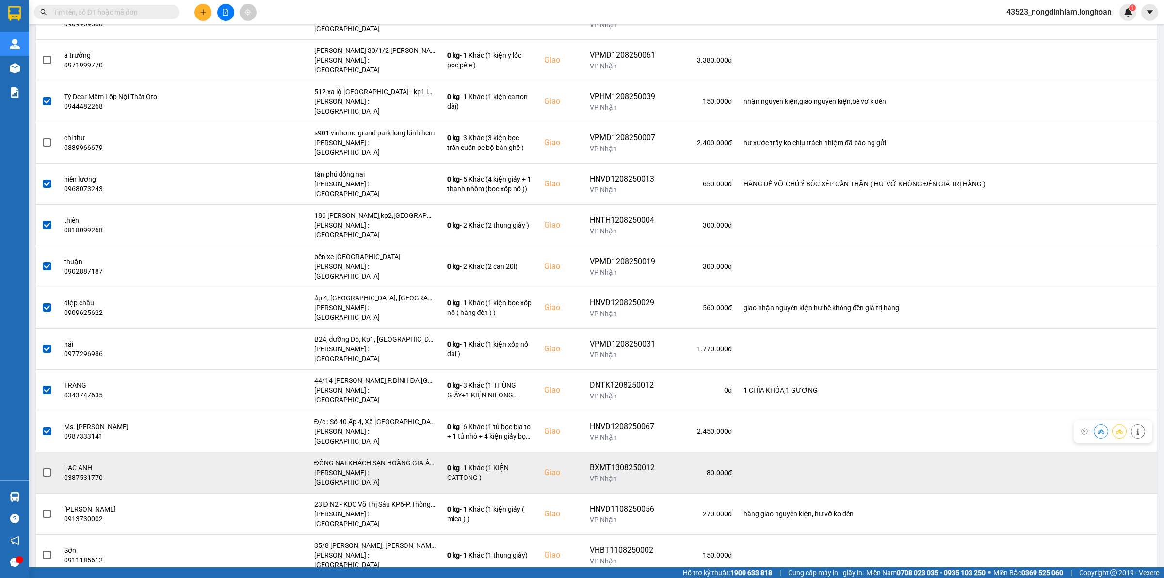
scroll to position [424, 0]
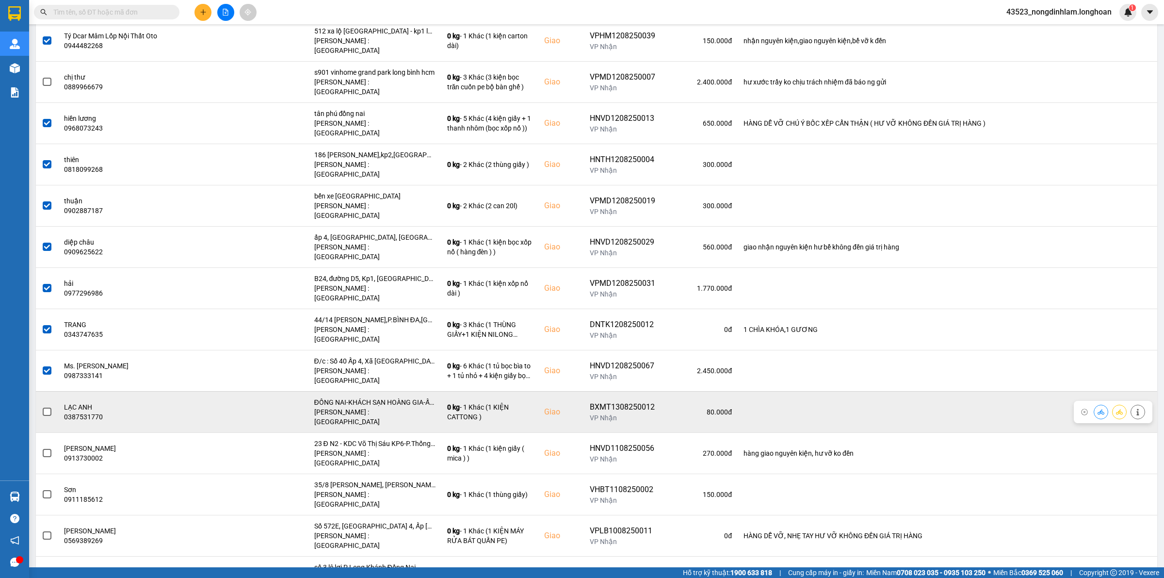
click at [51, 407] on label at bounding box center [47, 412] width 11 height 11
click at [42, 407] on input "checkbox" at bounding box center [42, 407] width 0 height 0
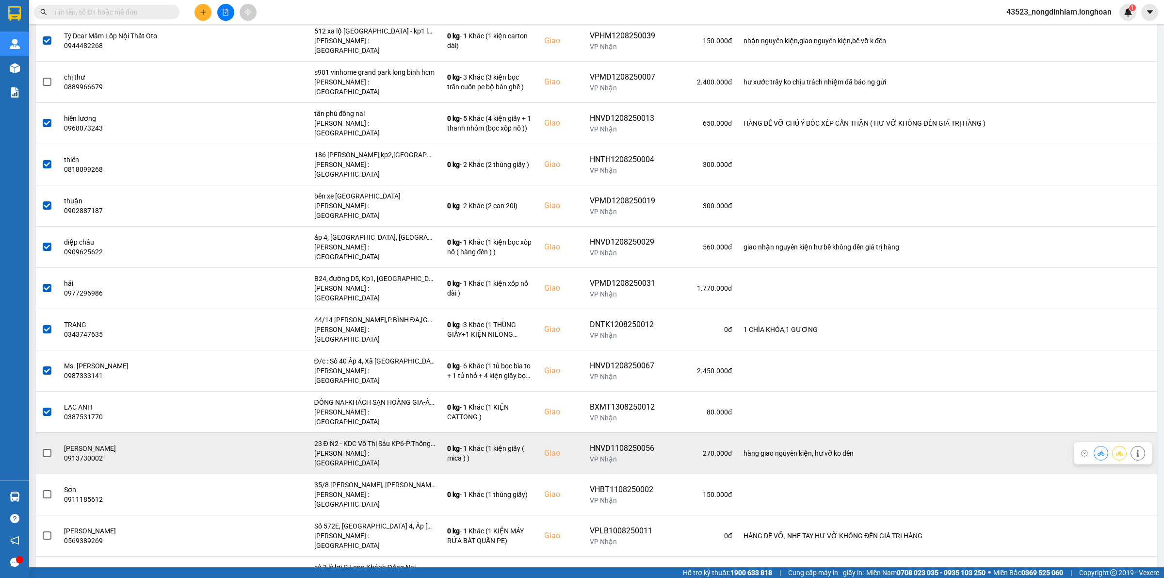
click at [47, 449] on span at bounding box center [47, 453] width 9 height 9
click at [42, 448] on input "checkbox" at bounding box center [42, 448] width 0 height 0
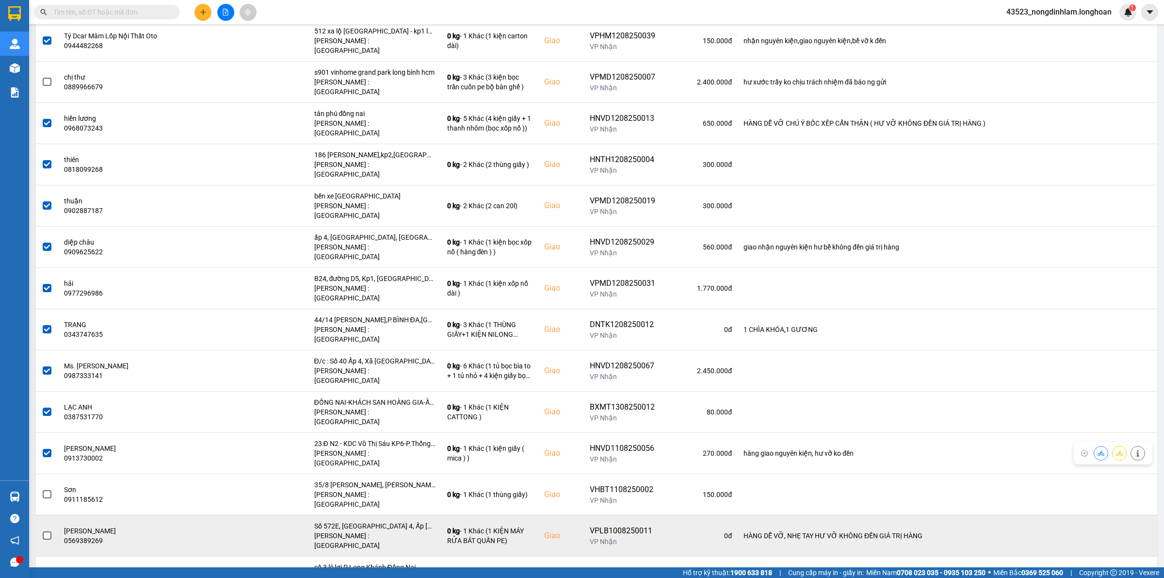
scroll to position [485, 0]
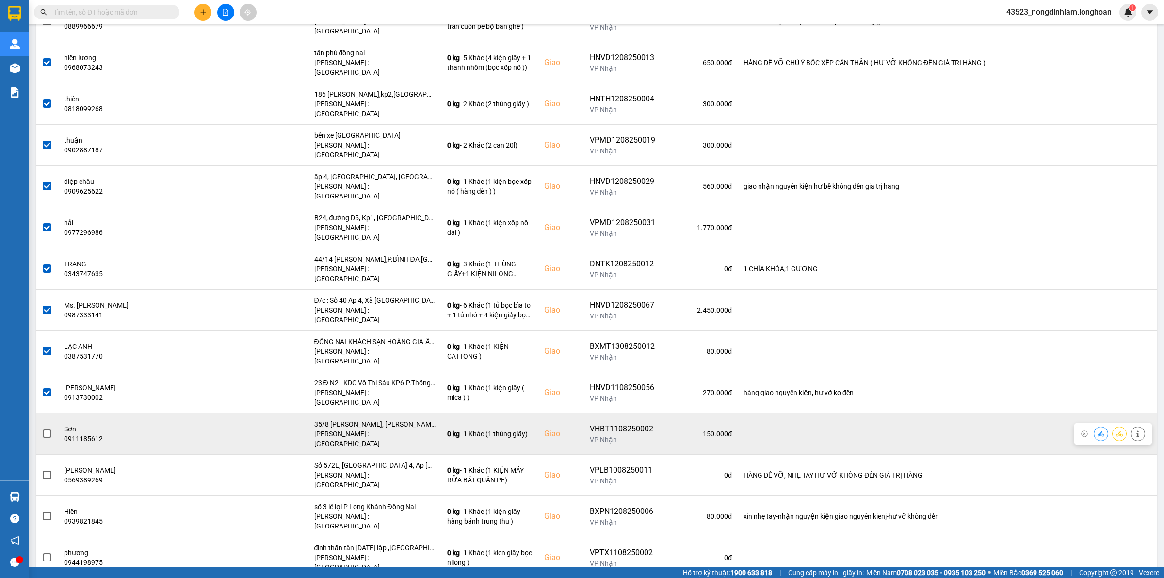
click at [47, 429] on span at bounding box center [47, 433] width 9 height 9
click at [42, 428] on input "checkbox" at bounding box center [42, 428] width 0 height 0
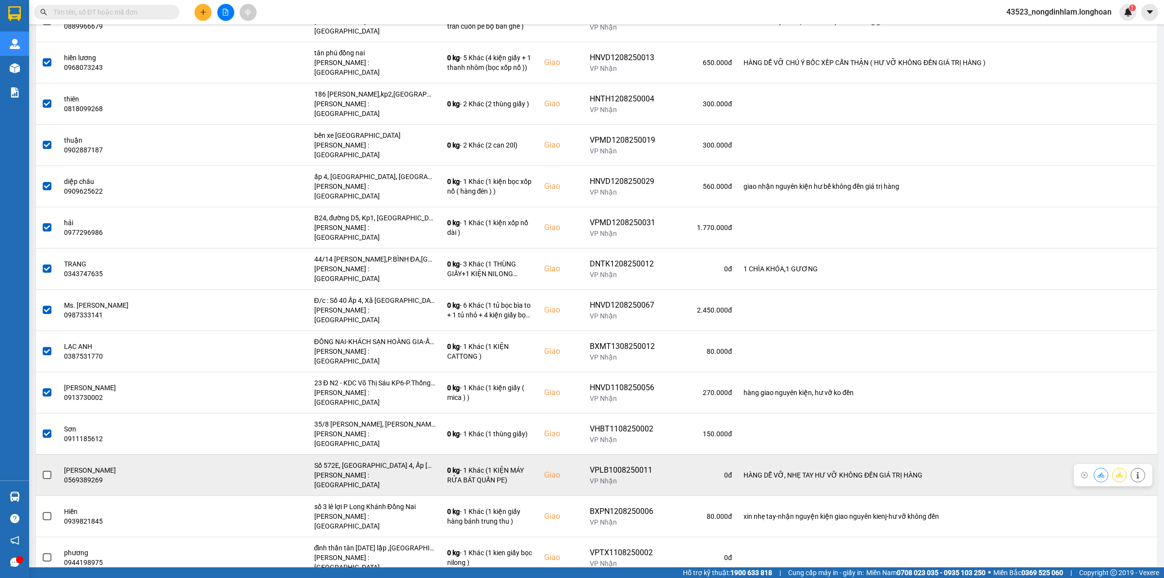
click at [46, 471] on span at bounding box center [47, 475] width 9 height 9
click at [42, 470] on input "checkbox" at bounding box center [42, 470] width 0 height 0
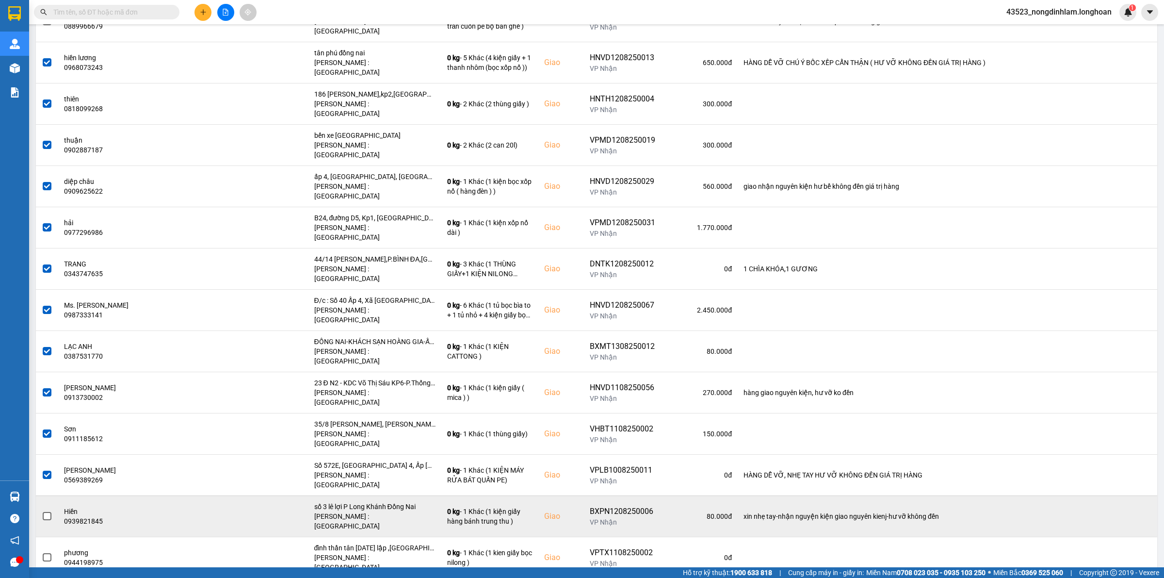
click at [51, 512] on span at bounding box center [47, 516] width 9 height 9
click at [42, 511] on input "checkbox" at bounding box center [42, 511] width 0 height 0
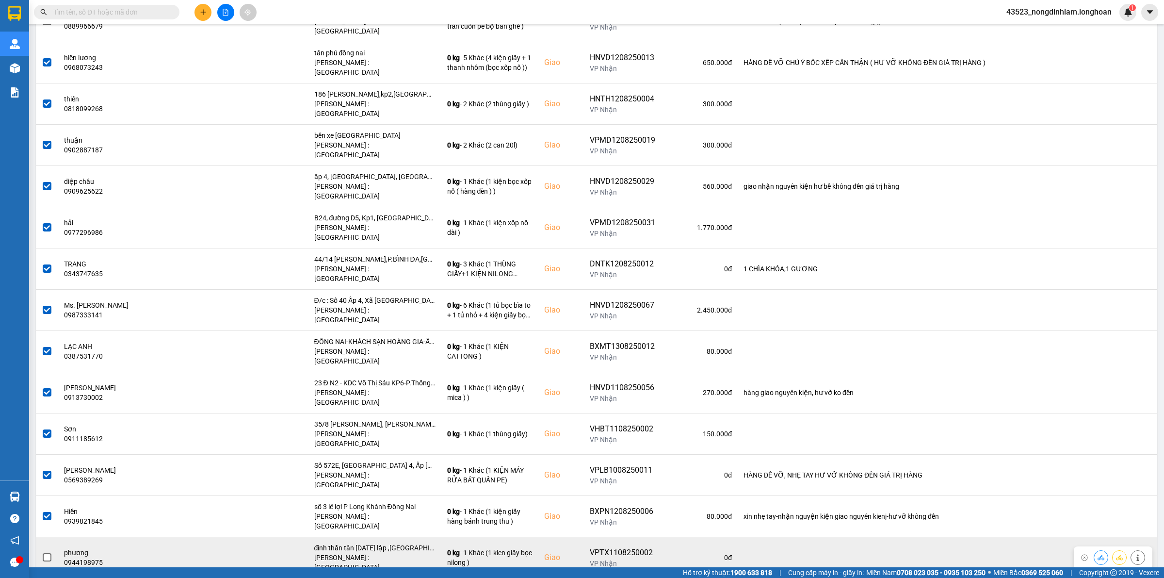
click at [49, 553] on span at bounding box center [47, 557] width 9 height 9
click at [42, 552] on input "checkbox" at bounding box center [42, 552] width 0 height 0
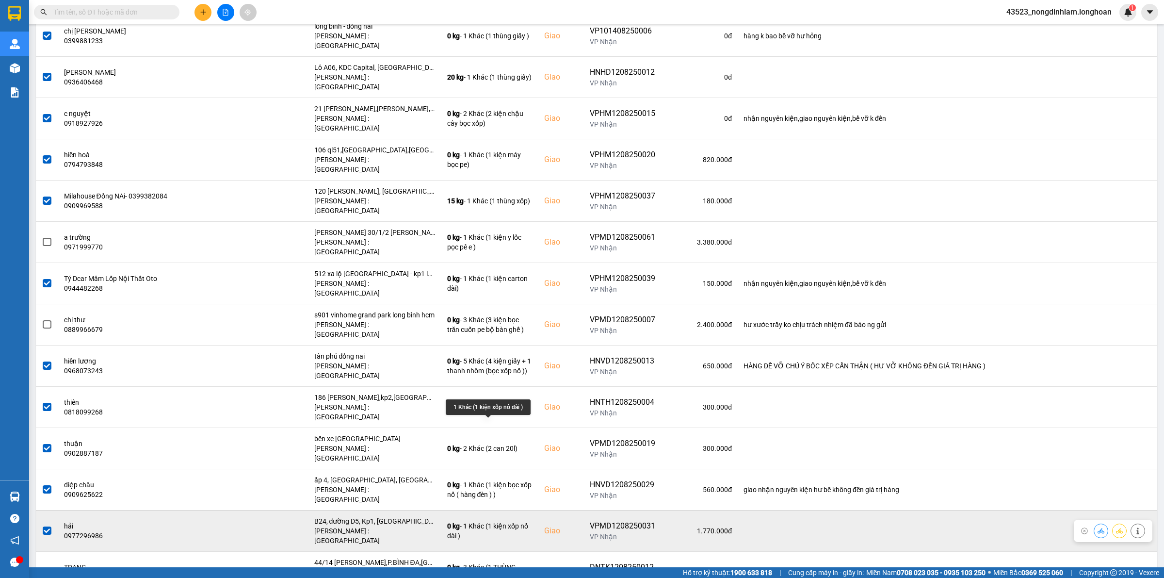
scroll to position [0, 0]
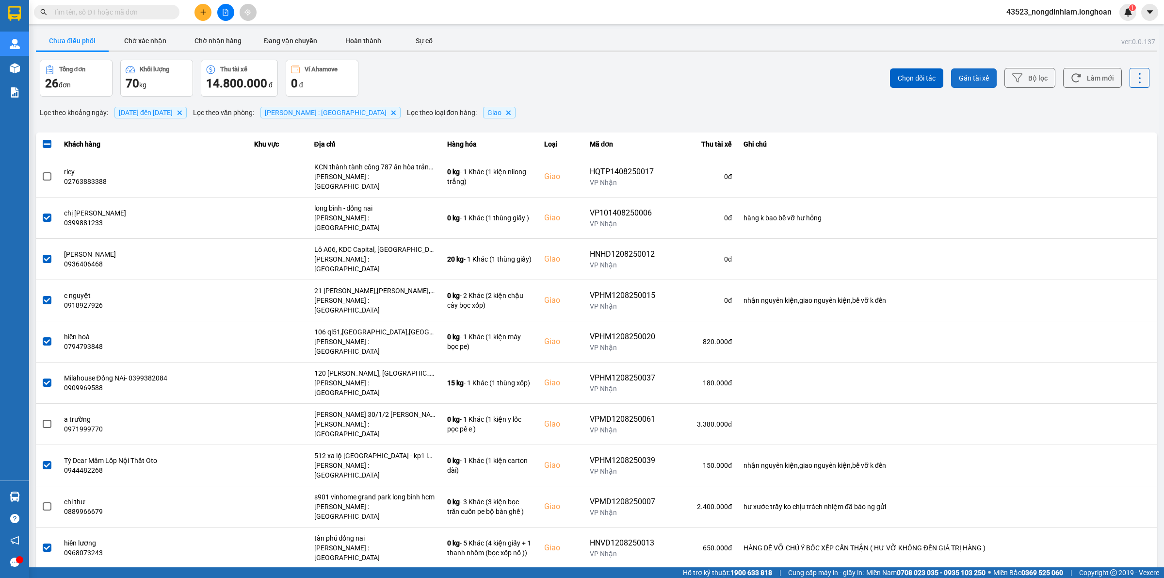
click at [959, 81] on span "Gán tài xế" at bounding box center [974, 78] width 30 height 10
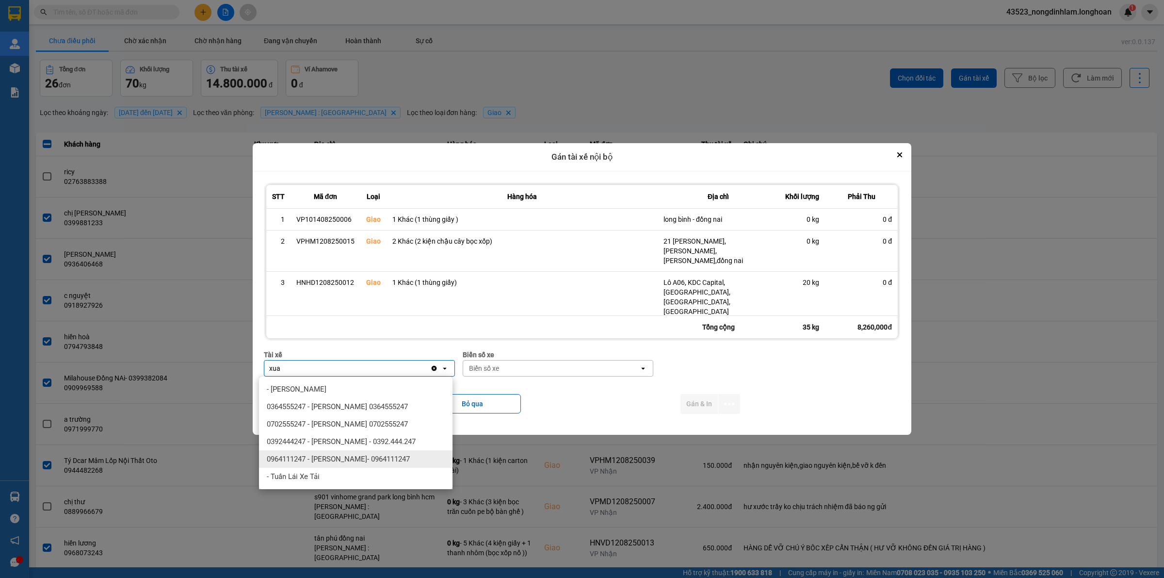
type input "xua"
click at [363, 457] on span "0964111247 - [PERSON_NAME]- 0964111247" at bounding box center [338, 459] width 143 height 10
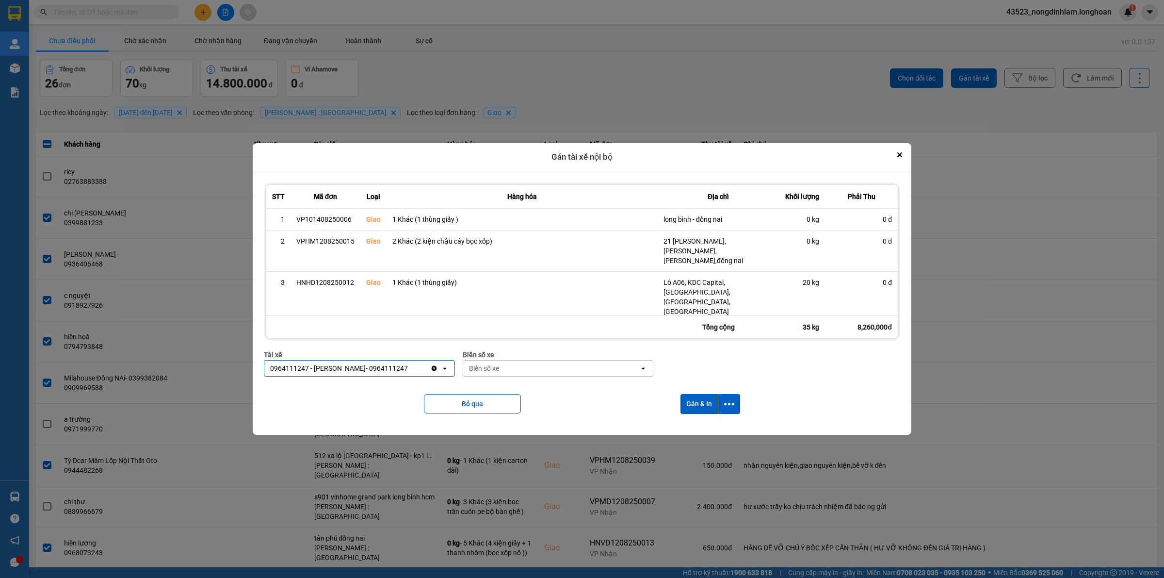
click at [540, 371] on div "Biển số xe" at bounding box center [551, 368] width 177 height 16
type input "94"
click at [497, 389] on span "29E-376.94" at bounding box center [485, 389] width 35 height 10
click at [734, 408] on icon "dialog" at bounding box center [729, 404] width 10 height 10
click at [689, 432] on span "Chỉ gán tài" at bounding box center [693, 430] width 32 height 10
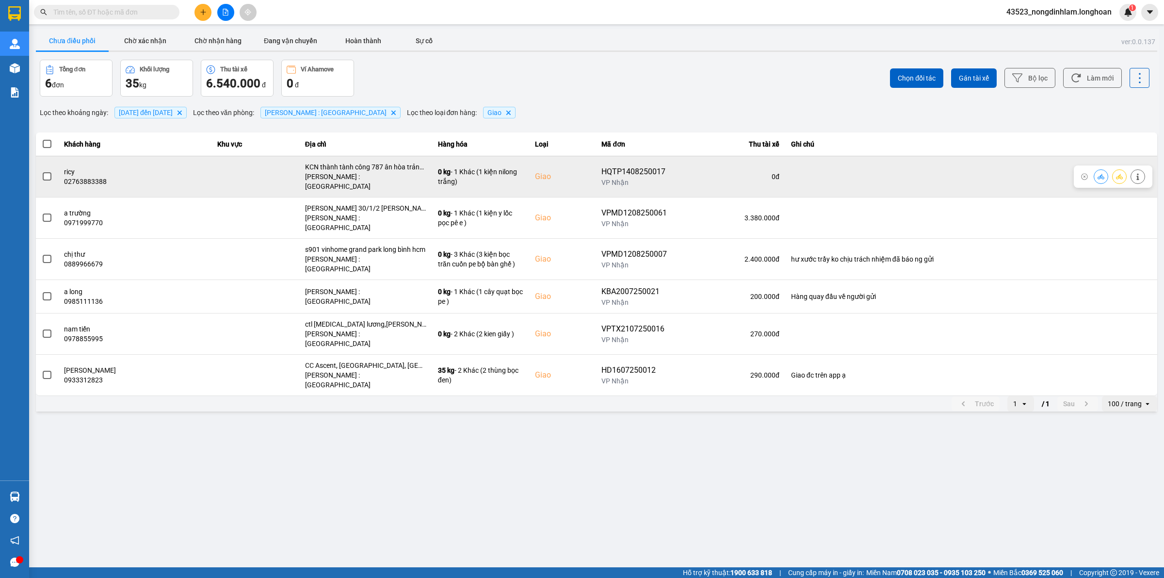
click at [49, 176] on span at bounding box center [47, 176] width 9 height 9
click at [42, 171] on input "checkbox" at bounding box center [42, 171] width 0 height 0
click at [49, 174] on span at bounding box center [47, 176] width 9 height 9
click at [42, 171] on input "checkbox" at bounding box center [42, 171] width 0 height 0
